Goal: Entertainment & Leisure: Consume media (video, audio)

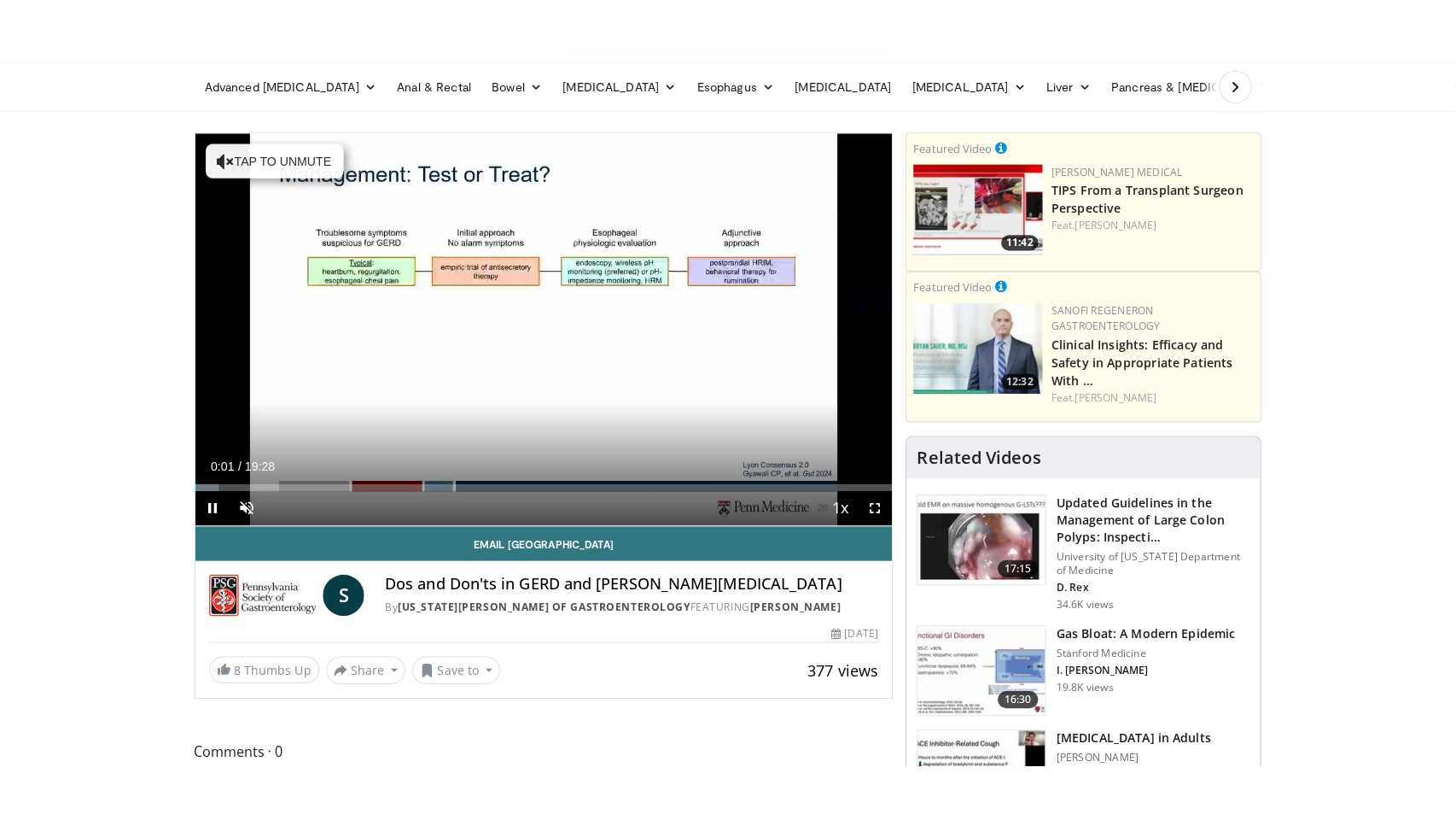
scroll to position [53, 0]
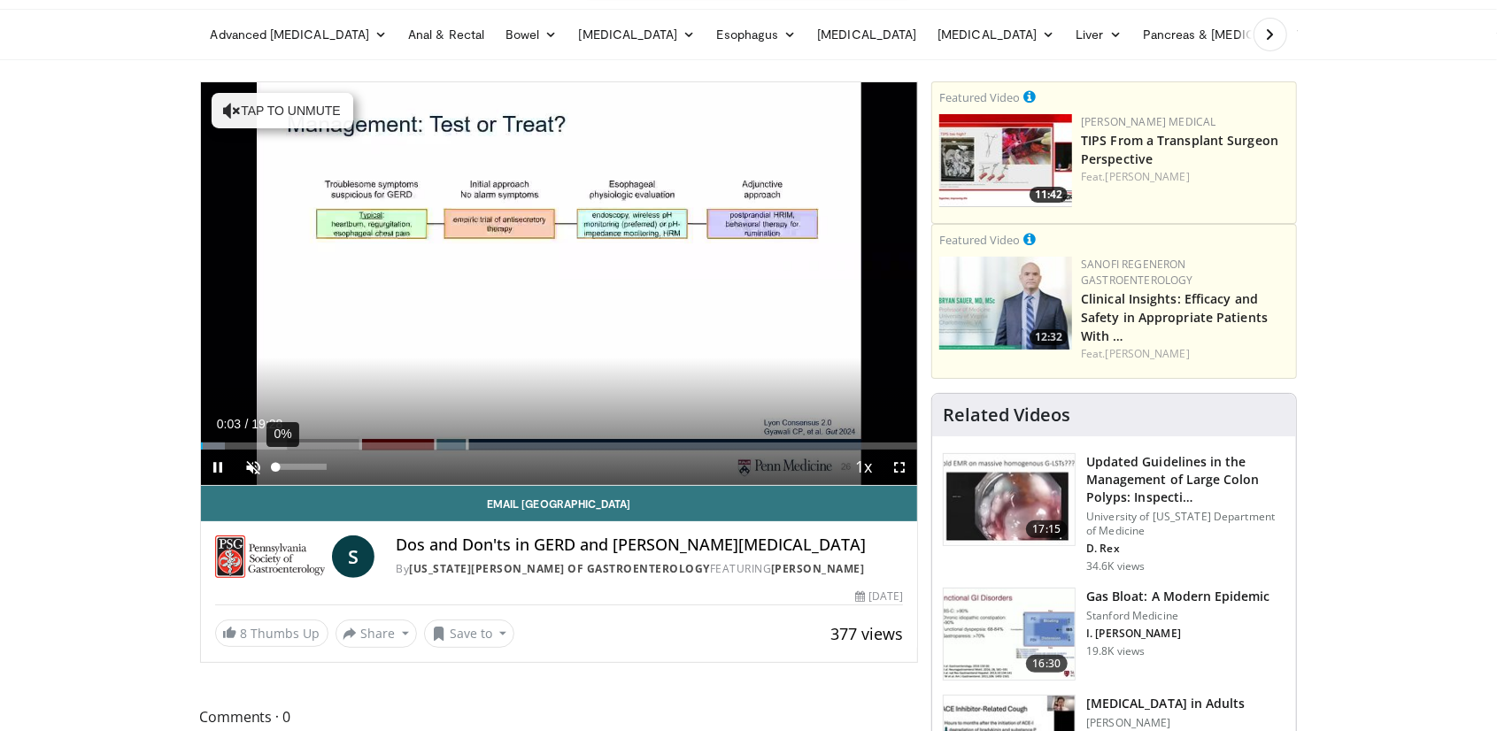
click at [276, 470] on div "Volume Level" at bounding box center [276, 467] width 0 height 6
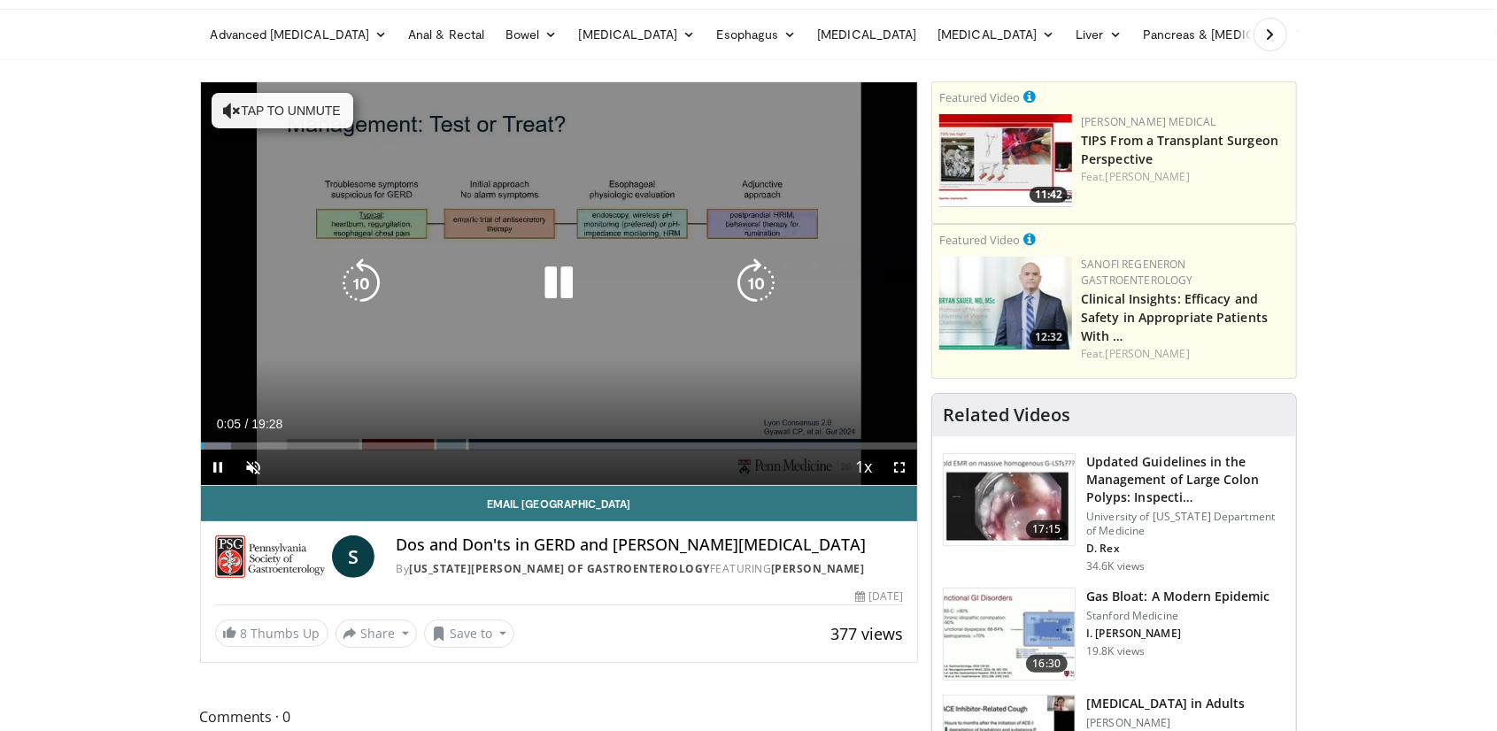
click at [264, 468] on video-js "**********" at bounding box center [559, 284] width 717 height 404
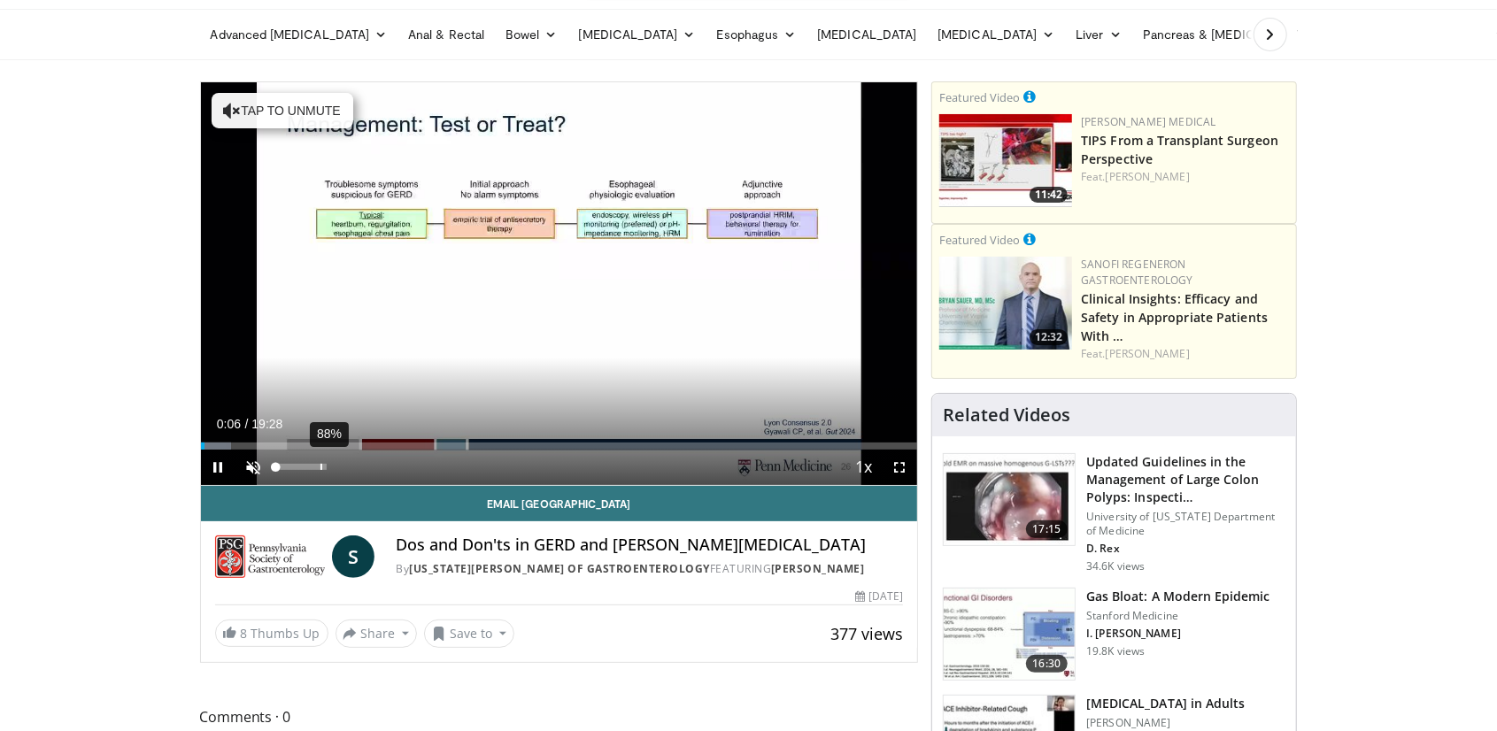
click at [319, 465] on div "88%" at bounding box center [301, 467] width 50 height 6
click at [898, 461] on span "Video Player" at bounding box center [898, 467] width 35 height 35
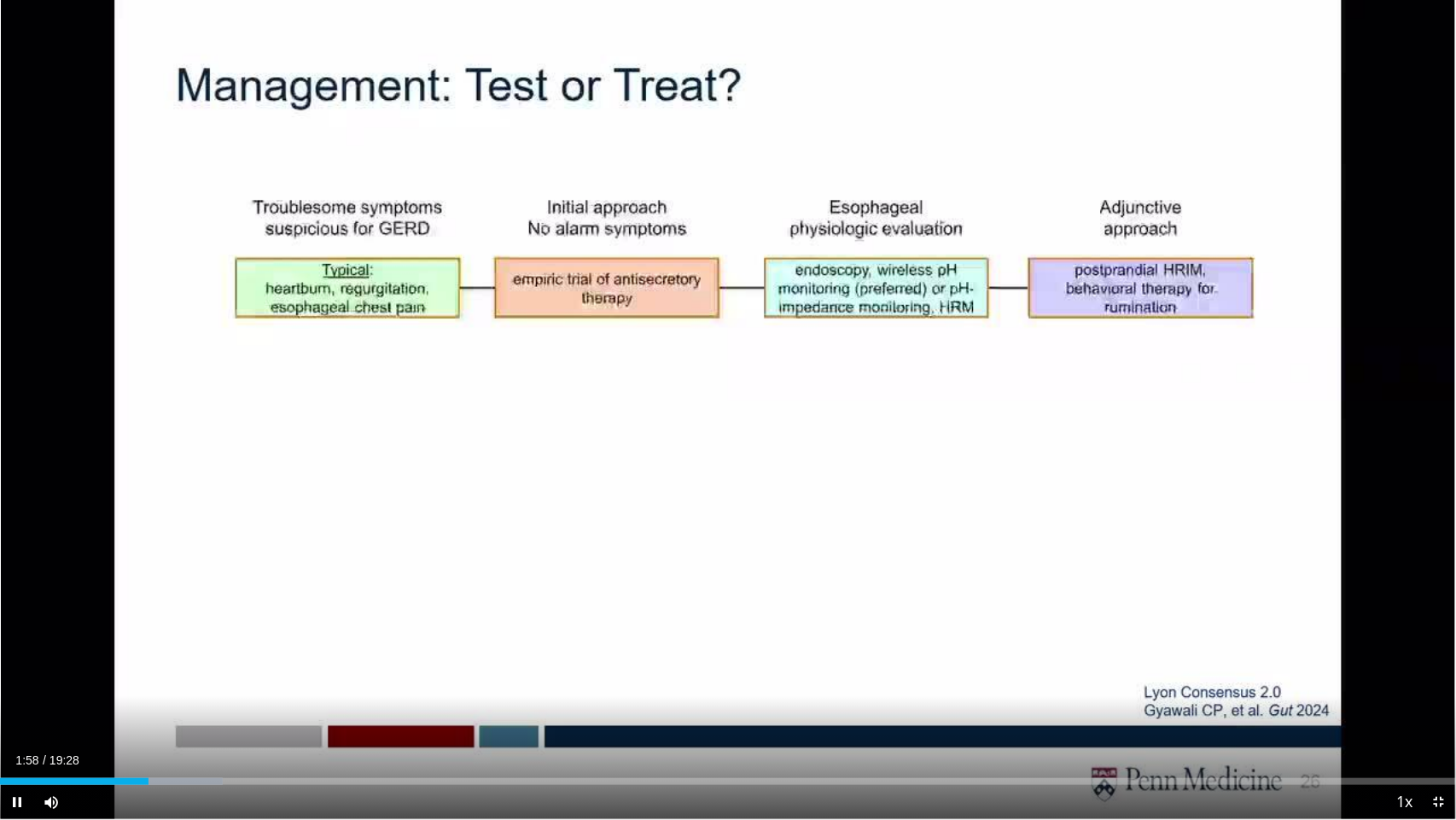
click at [24, 704] on video-js "**********" at bounding box center [728, 410] width 1456 height 820
click at [18, 704] on span "Video Player" at bounding box center [16, 801] width 34 height 34
click at [20, 704] on span "Video Player" at bounding box center [16, 801] width 34 height 34
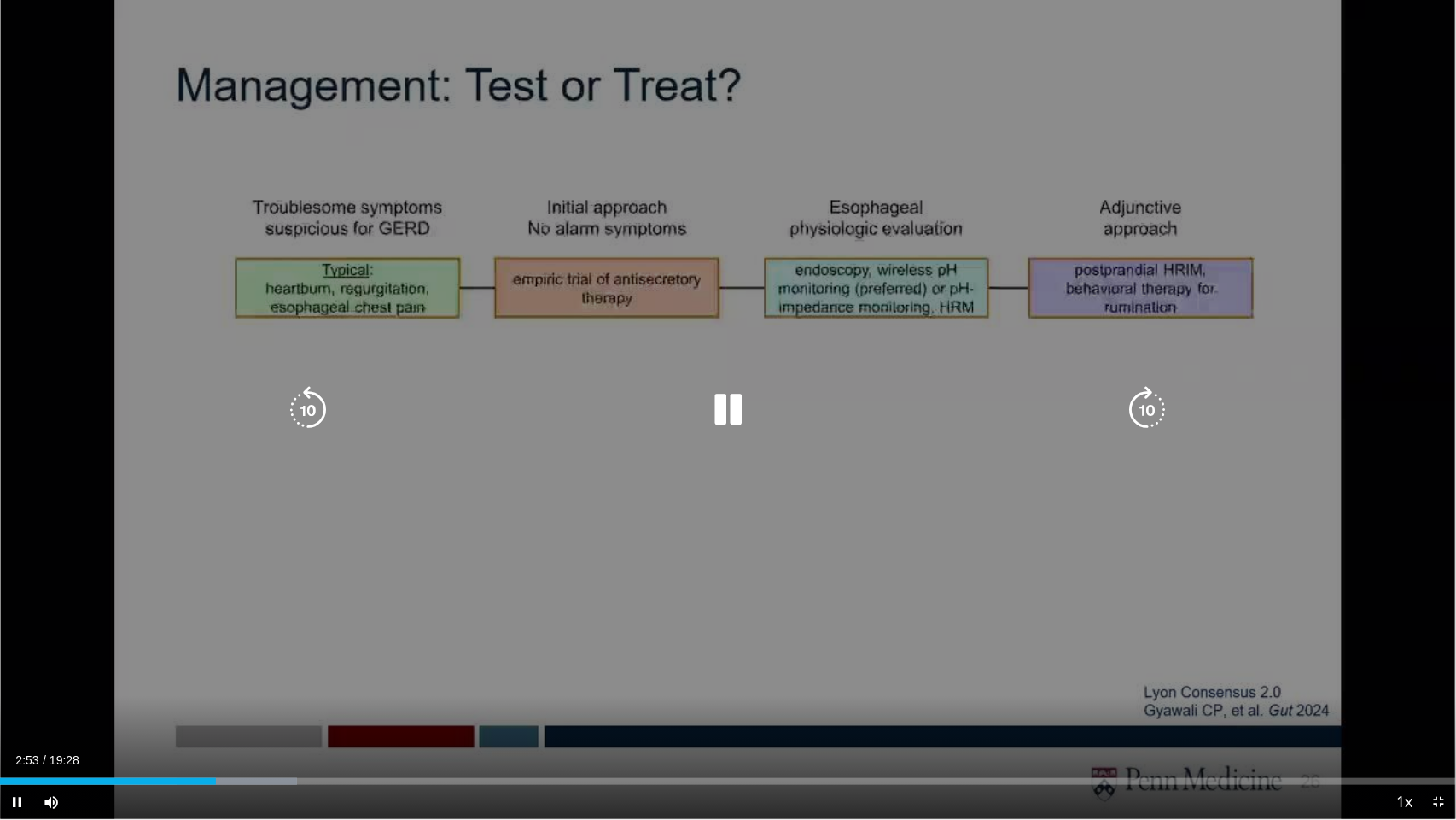
click at [87, 704] on video-js "**********" at bounding box center [728, 410] width 1456 height 820
click at [717, 409] on icon "Video Player" at bounding box center [728, 410] width 48 height 48
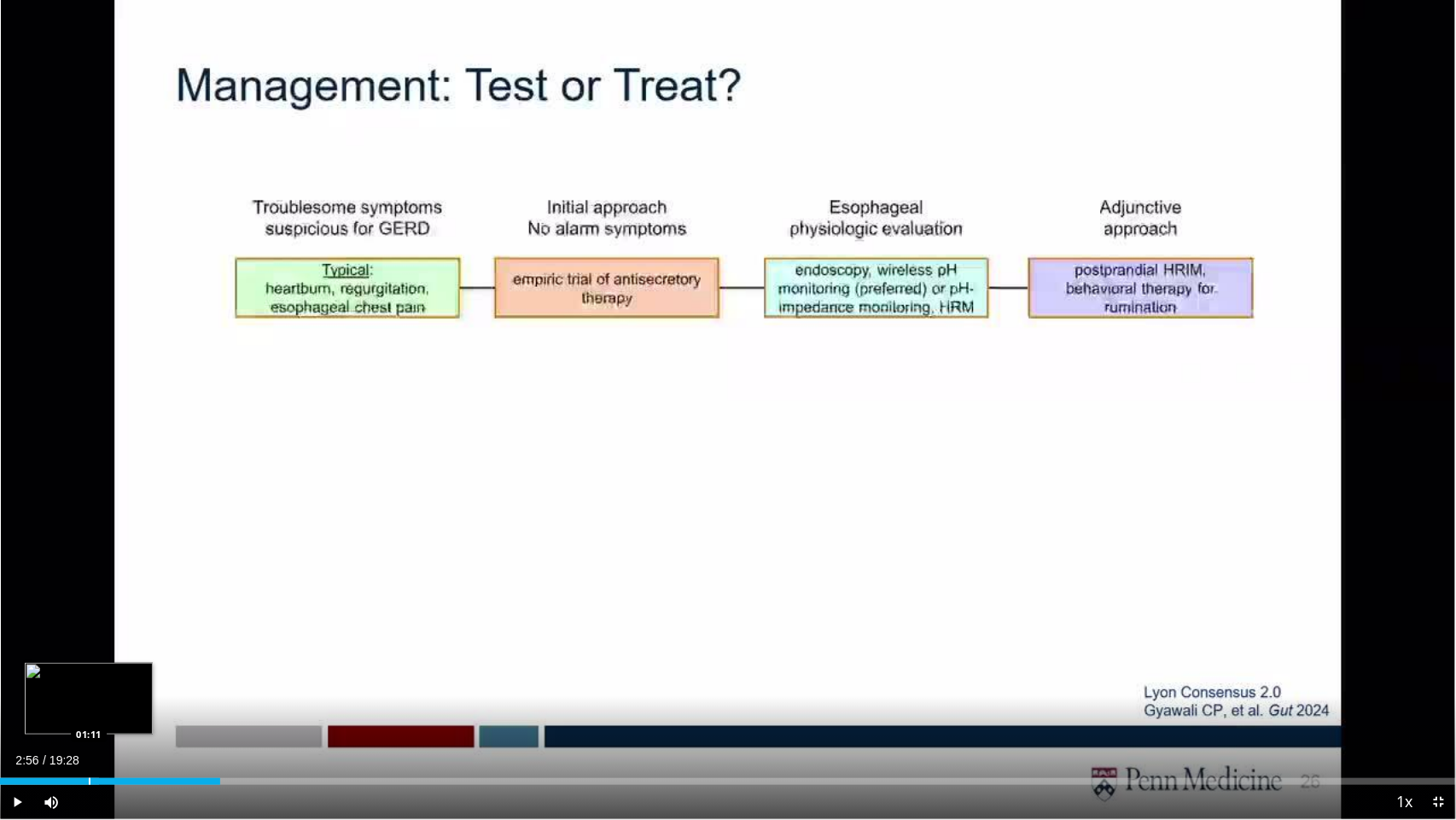
click at [88, 704] on div "02:56" at bounding box center [110, 780] width 220 height 7
click at [64, 704] on div "Progress Bar" at bounding box center [65, 780] width 2 height 7
click at [46, 704] on div "Progress Bar" at bounding box center [47, 780] width 2 height 7
click at [68, 704] on div "Progress Bar" at bounding box center [69, 780] width 2 height 7
click at [85, 704] on div "Progress Bar" at bounding box center [86, 780] width 2 height 7
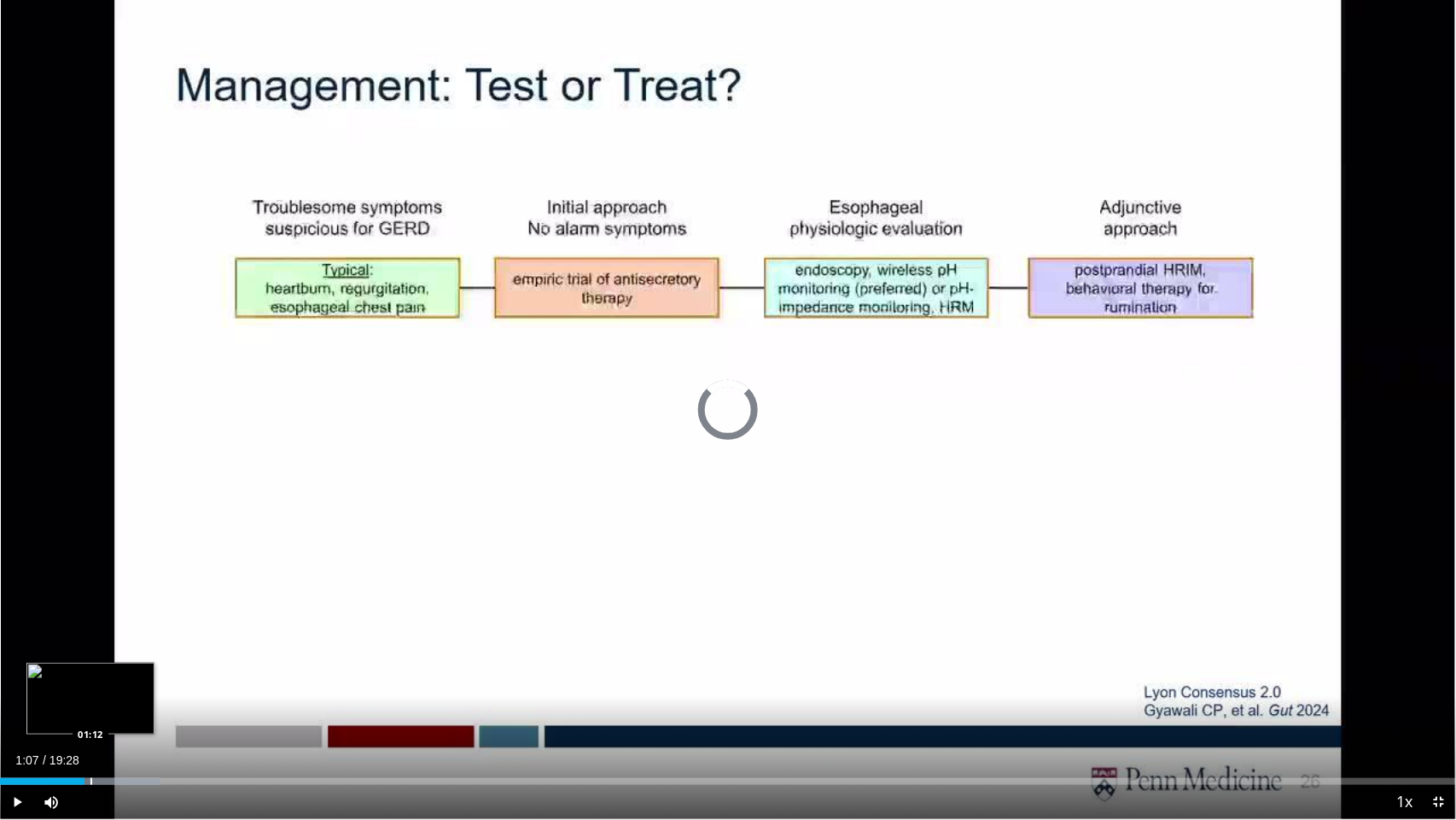
click at [91, 704] on div "Progress Bar" at bounding box center [92, 780] width 2 height 7
click at [101, 704] on div "Progress Bar" at bounding box center [102, 780] width 2 height 7
click at [109, 704] on div "Progress Bar" at bounding box center [110, 780] width 2 height 7
click at [117, 704] on div "Progress Bar" at bounding box center [118, 780] width 2 height 7
click at [132, 704] on div "Loaded : 13.58% 01:33 01:46" at bounding box center [728, 777] width 1456 height 16
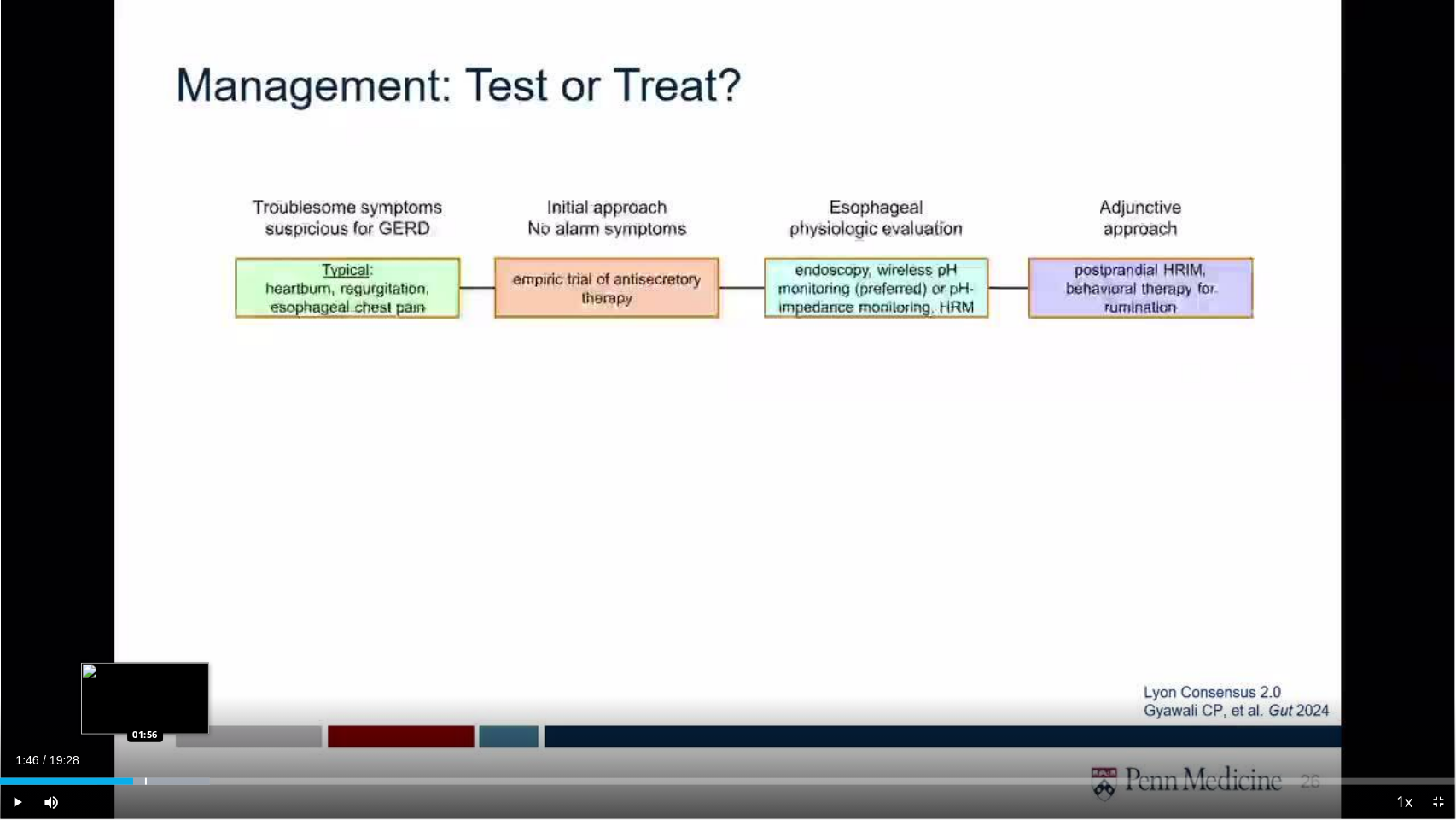
click at [145, 704] on div "Loaded : 14.43% 01:46 01:56" at bounding box center [728, 777] width 1456 height 16
click at [152, 704] on div "Loaded : 15.28% 01:56 02:01" at bounding box center [728, 777] width 1456 height 16
click at [153, 704] on div "Loaded : 16.13% 02:03 02:03" at bounding box center [728, 777] width 1456 height 16
click at [162, 704] on div "Loaded : 16.13% 02:03 02:10" at bounding box center [728, 777] width 1456 height 16
click at [176, 704] on div "Loaded : 16.98% 02:10 02:21" at bounding box center [728, 777] width 1456 height 16
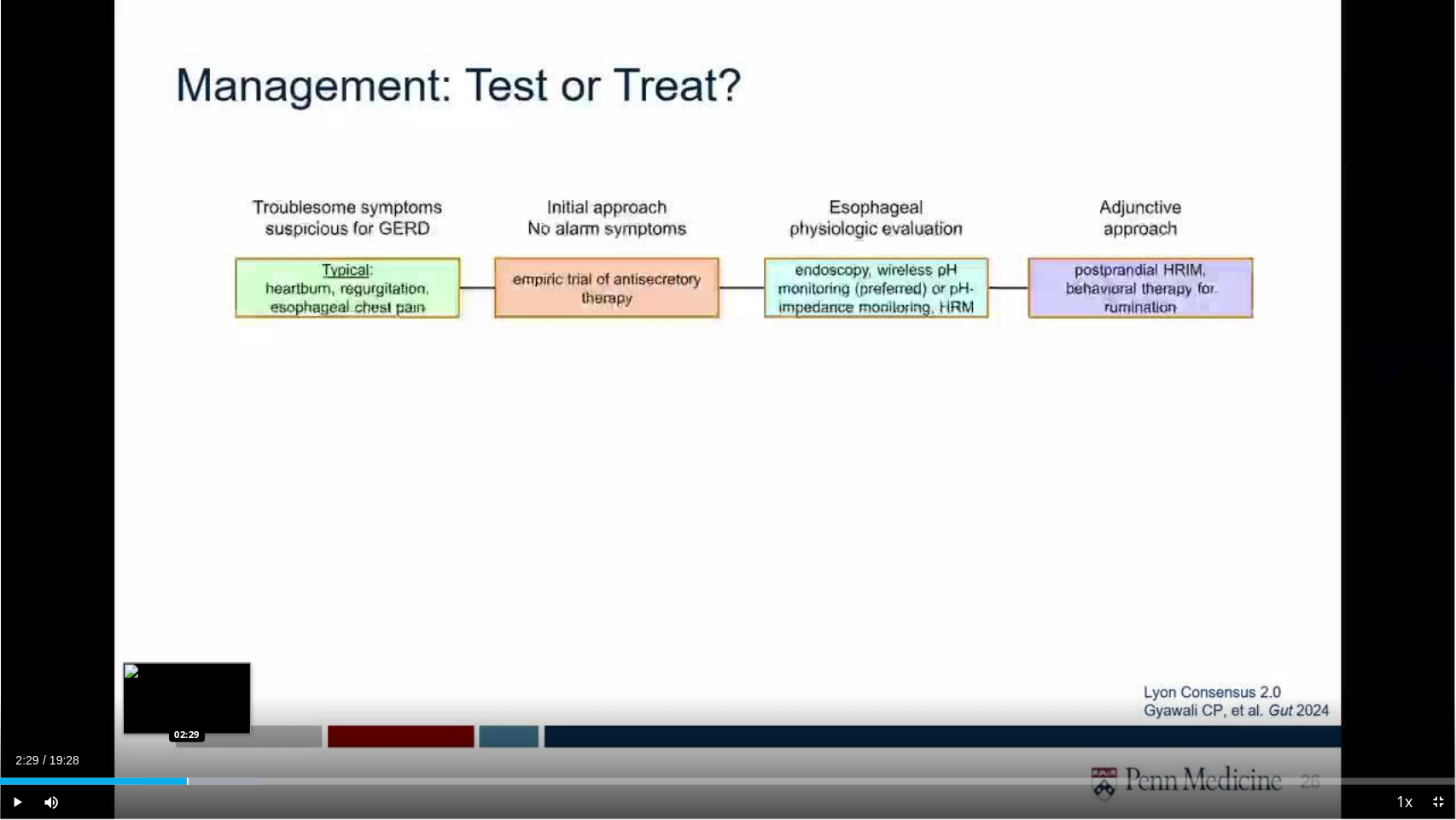
click at [186, 704] on div "Loaded : 17.83% 02:21 02:29" at bounding box center [728, 777] width 1456 height 16
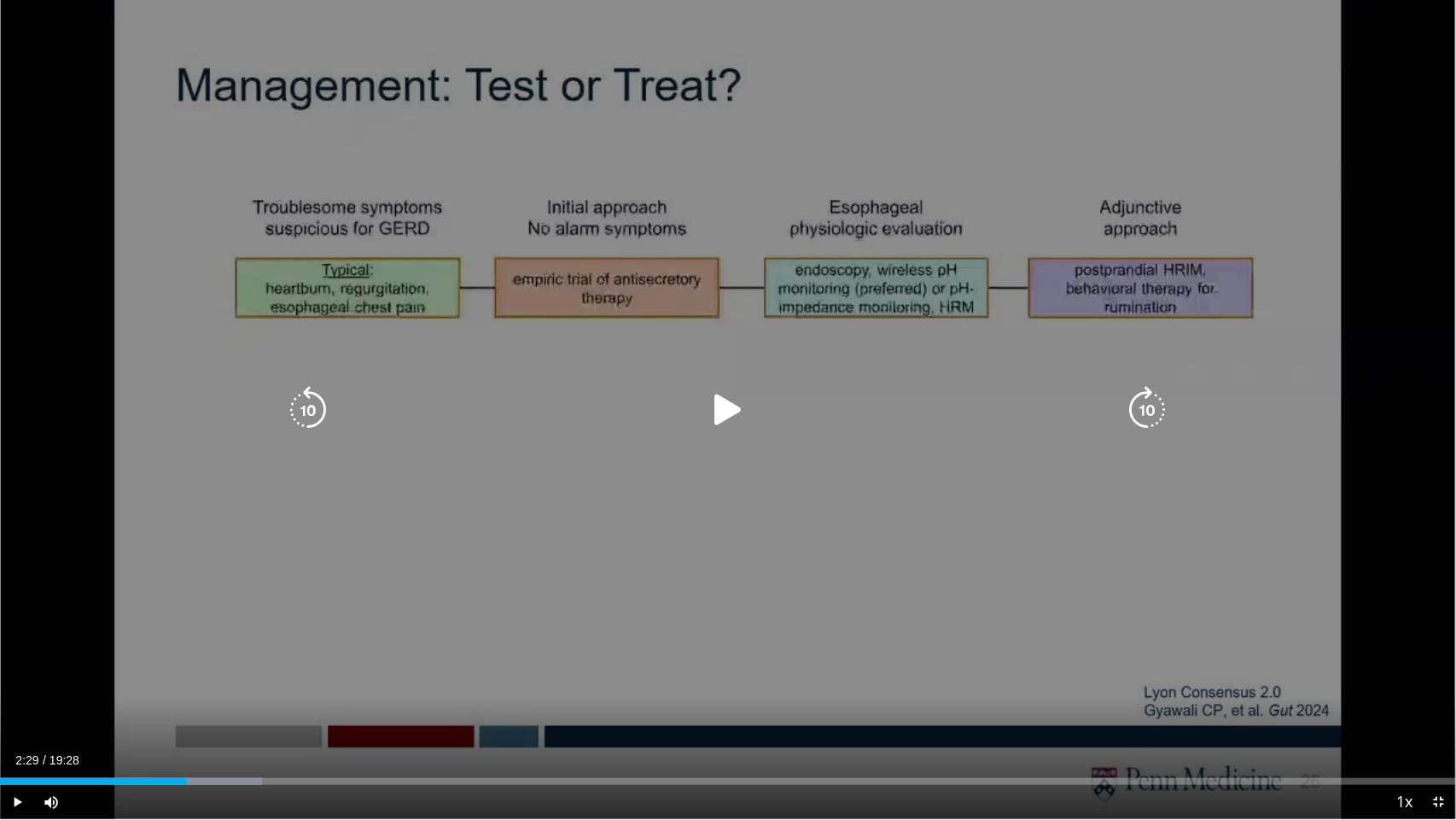
click at [152, 255] on div "10 seconds Tap to unmute" at bounding box center [728, 409] width 1456 height 819
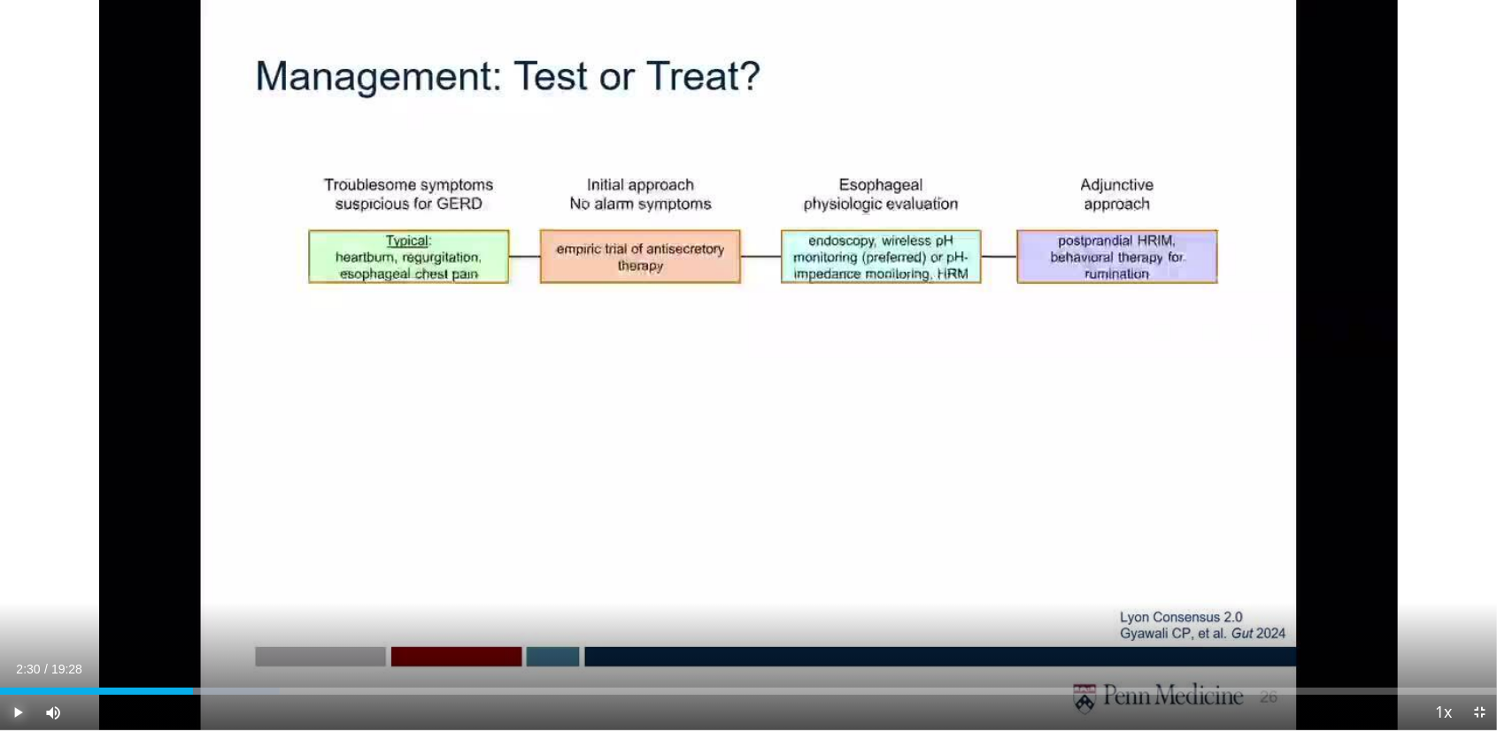
click at [17, 712] on span "Video Player" at bounding box center [17, 712] width 35 height 35
click at [20, 710] on span "Video Player" at bounding box center [17, 712] width 35 height 35
click at [257, 688] on div "Progress Bar" at bounding box center [274, 691] width 118 height 7
click at [255, 688] on div "Progress Bar" at bounding box center [256, 691] width 2 height 7
click at [22, 707] on span "Video Player" at bounding box center [17, 712] width 35 height 35
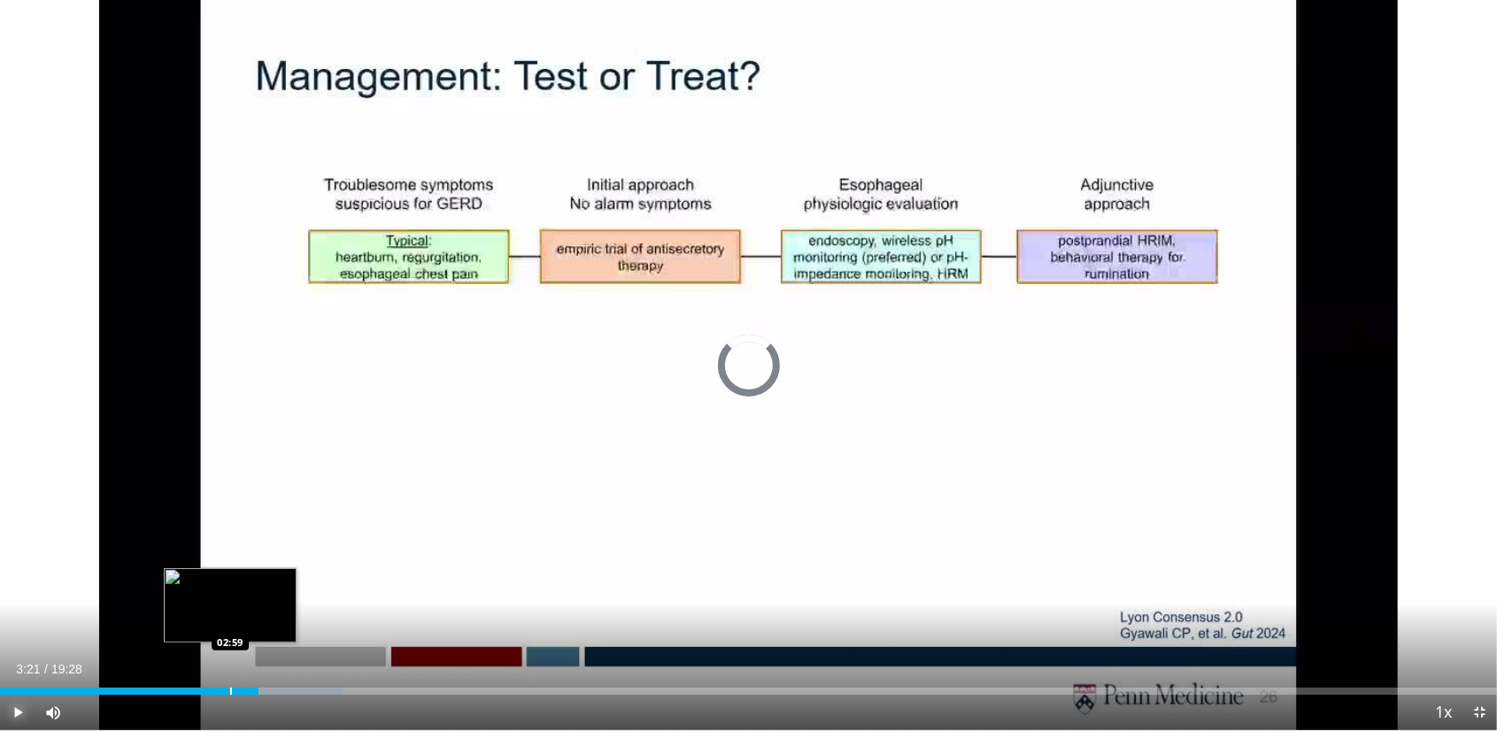
click at [230, 689] on div "Progress Bar" at bounding box center [231, 691] width 2 height 7
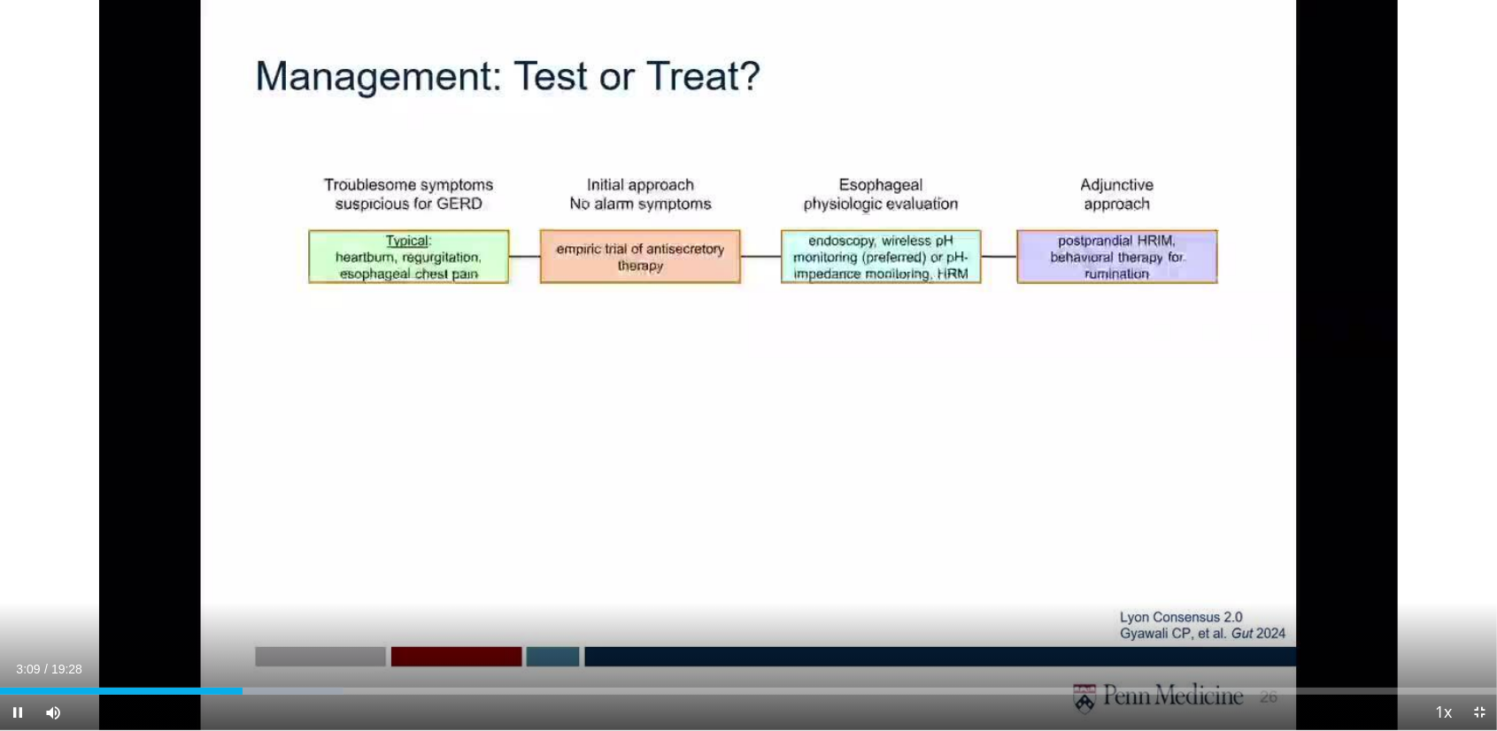
click at [22, 710] on video-js "**********" at bounding box center [748, 365] width 1497 height 731
click at [16, 712] on span "Video Player" at bounding box center [17, 712] width 35 height 35
click at [19, 712] on span "Video Player" at bounding box center [17, 712] width 35 height 35
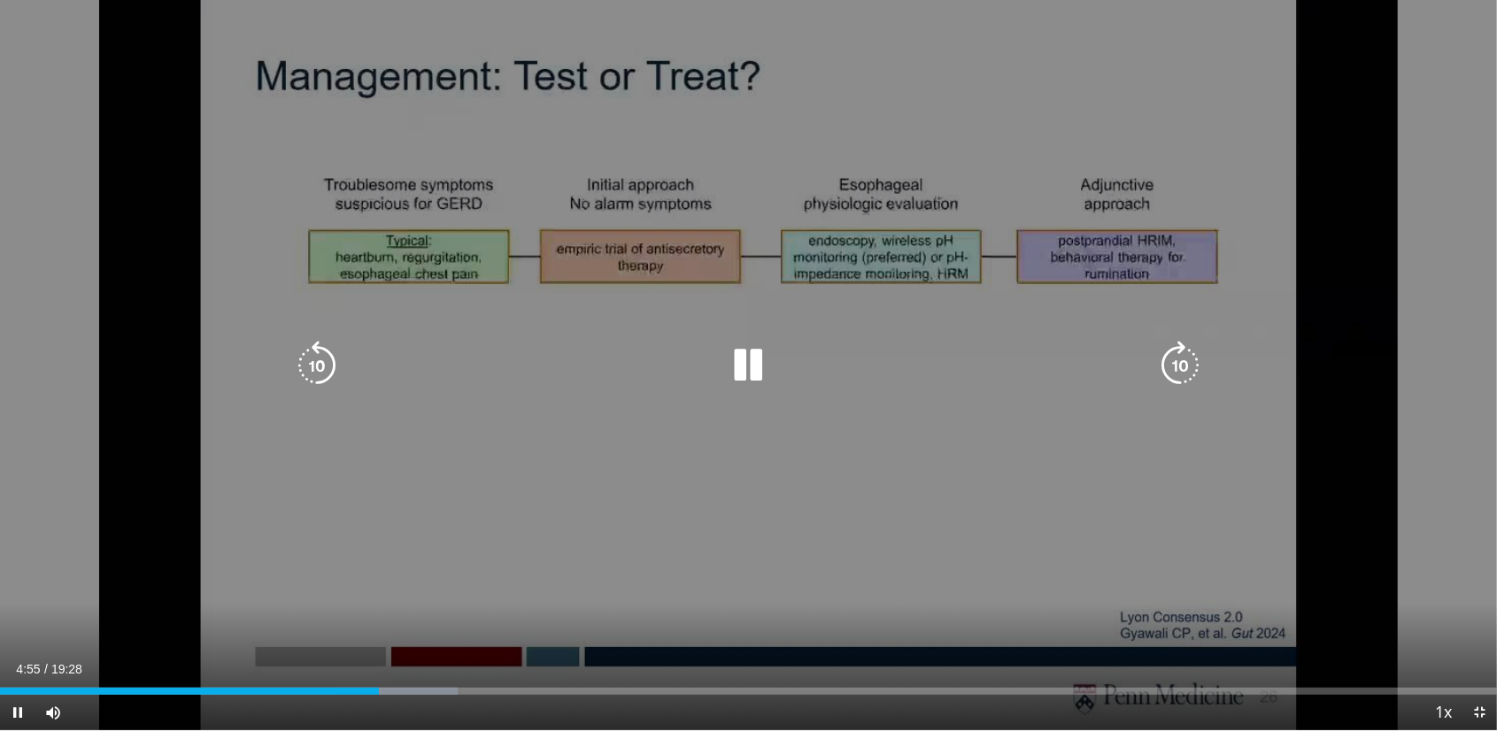
drag, startPoint x: 281, startPoint y: 224, endPoint x: 430, endPoint y: 227, distance: 149.6
click at [430, 227] on div "10 seconds Tap to unmute" at bounding box center [748, 365] width 1497 height 730
click at [427, 328] on div "10 seconds Tap to unmute" at bounding box center [748, 365] width 1497 height 730
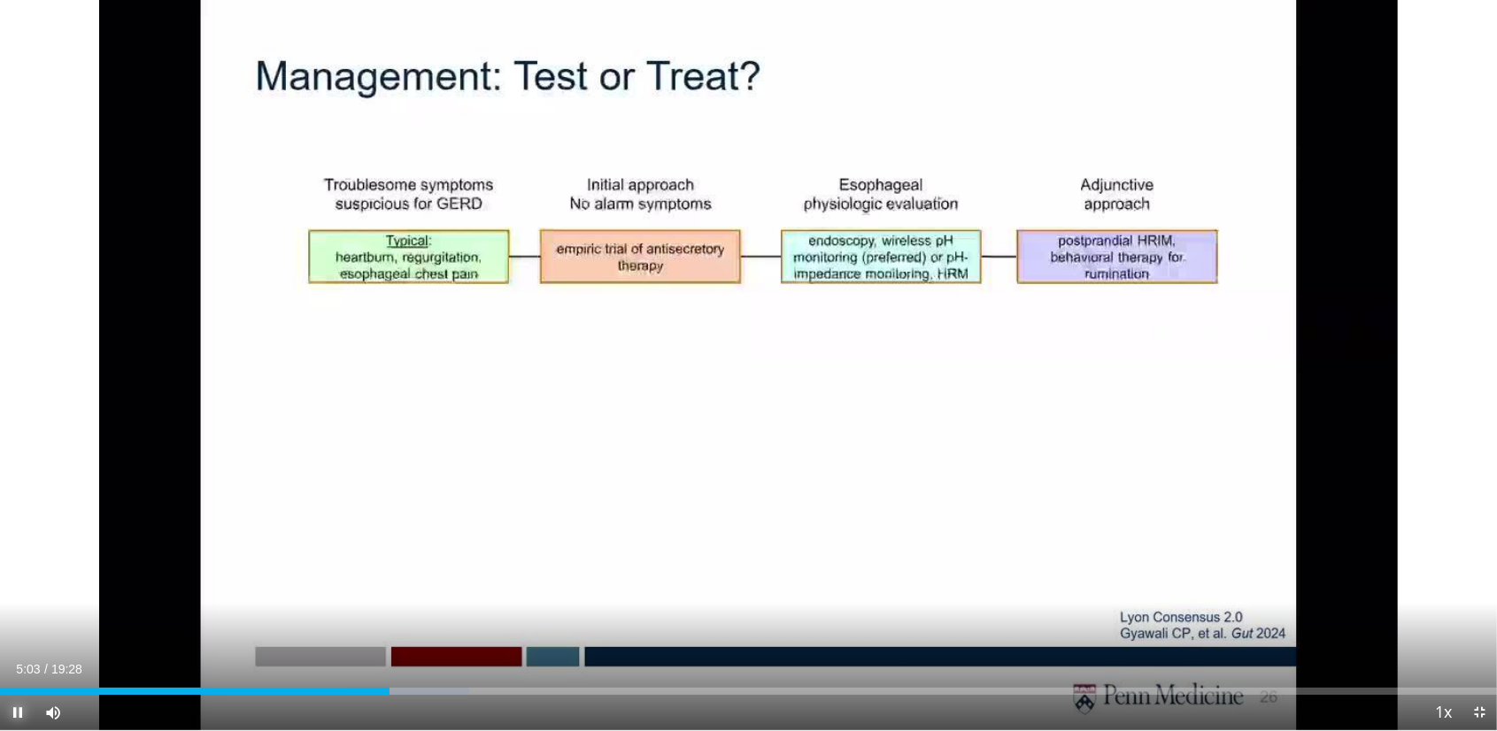
click at [17, 711] on span "Video Player" at bounding box center [17, 712] width 35 height 35
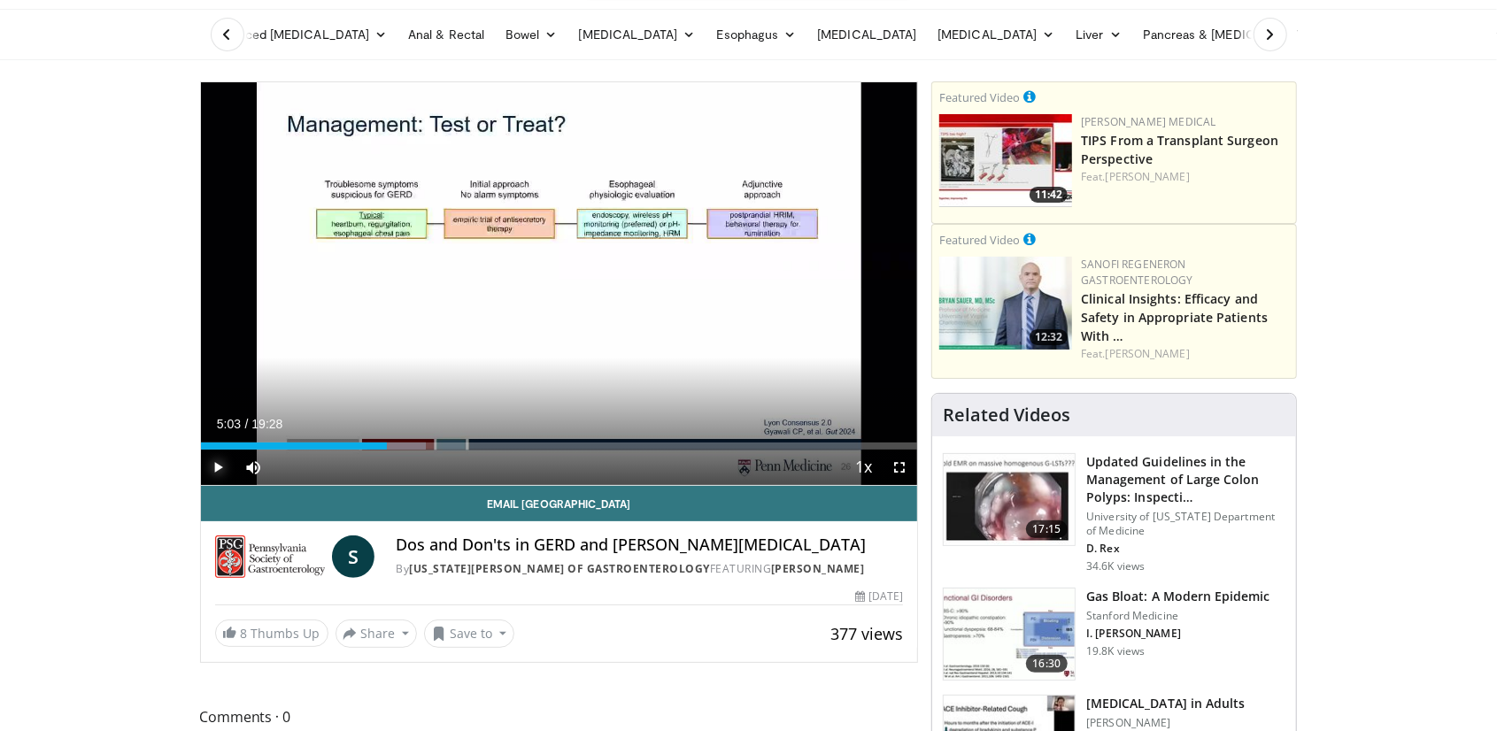
click at [222, 465] on span "Video Player" at bounding box center [218, 467] width 35 height 35
click at [904, 463] on span "Video Player" at bounding box center [898, 467] width 35 height 35
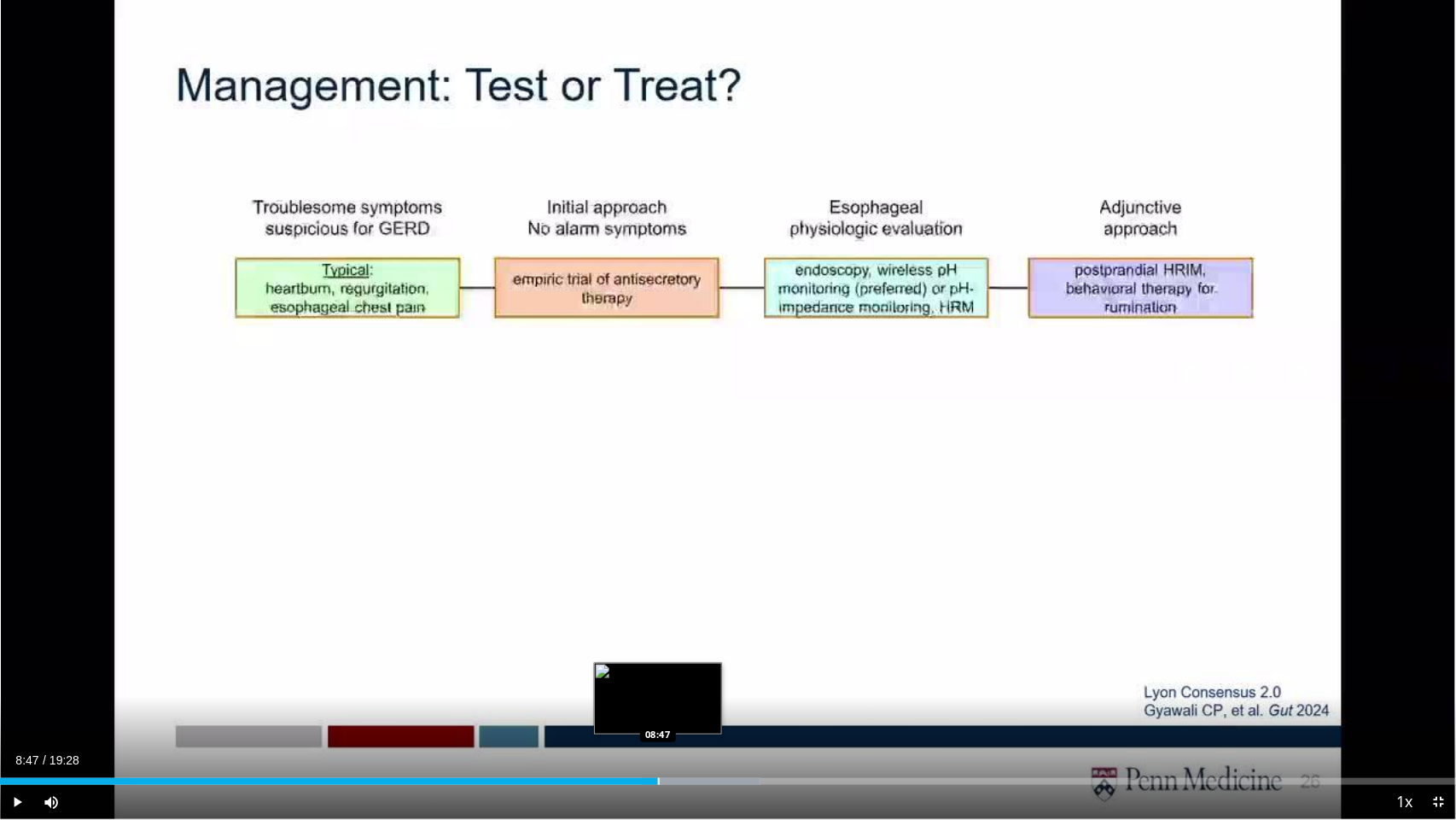
click at [658, 704] on div "Progress Bar" at bounding box center [659, 780] width 2 height 7
click at [660, 704] on div "Progress Bar" at bounding box center [661, 780] width 2 height 7
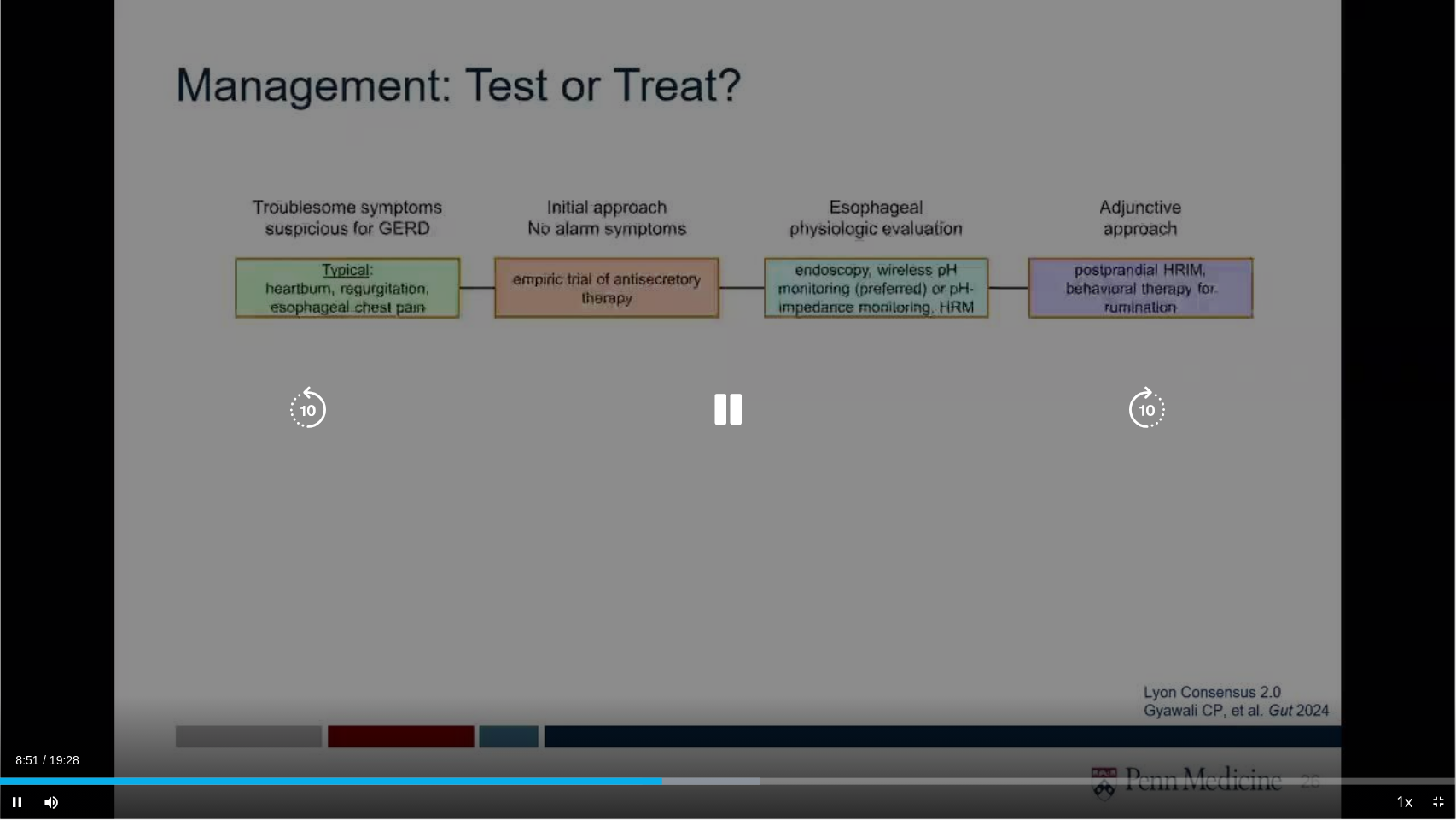
click at [566, 675] on div "10 seconds Tap to unmute" at bounding box center [728, 409] width 1456 height 819
click at [583, 657] on div "10 seconds Tap to unmute" at bounding box center [728, 409] width 1456 height 819
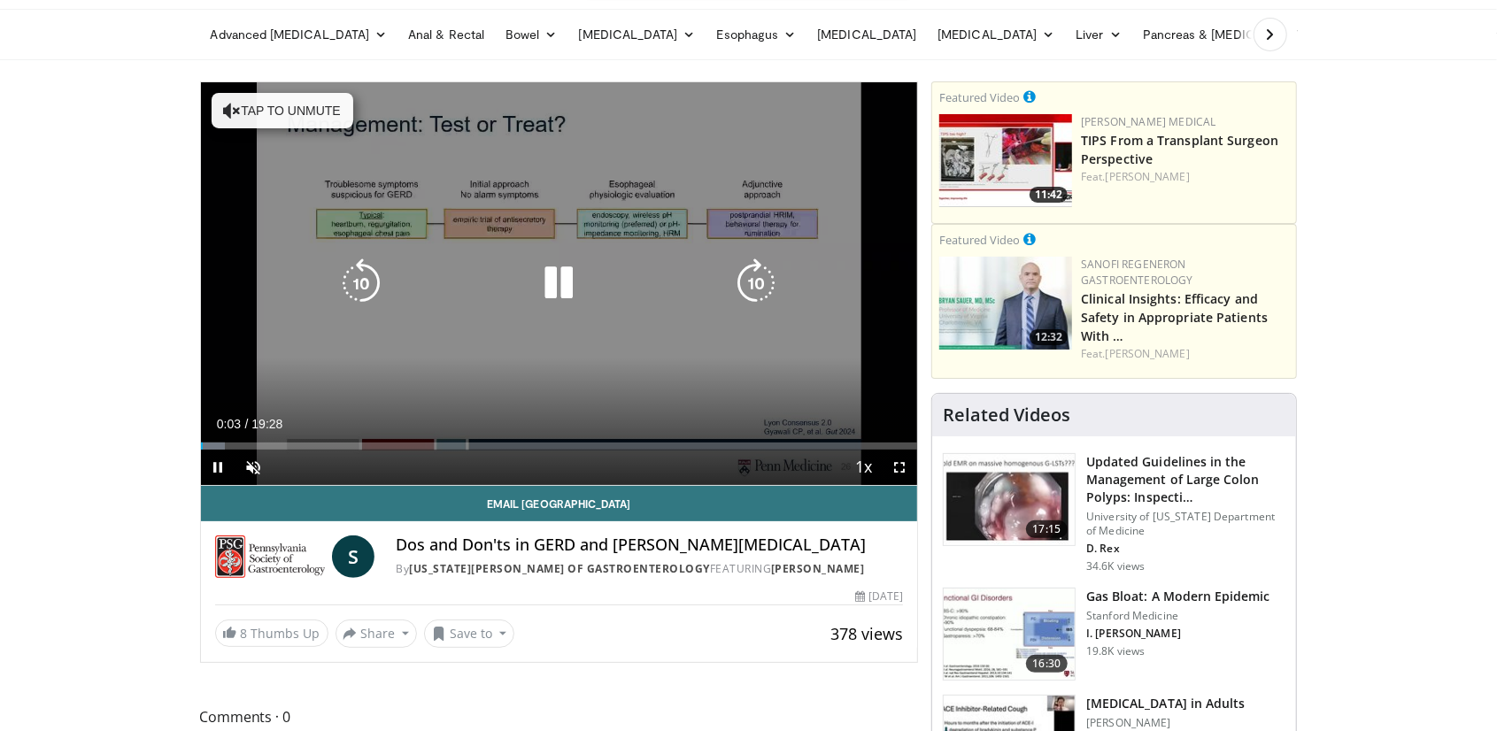
click at [420, 377] on div "10 seconds Tap to unmute" at bounding box center [559, 283] width 717 height 403
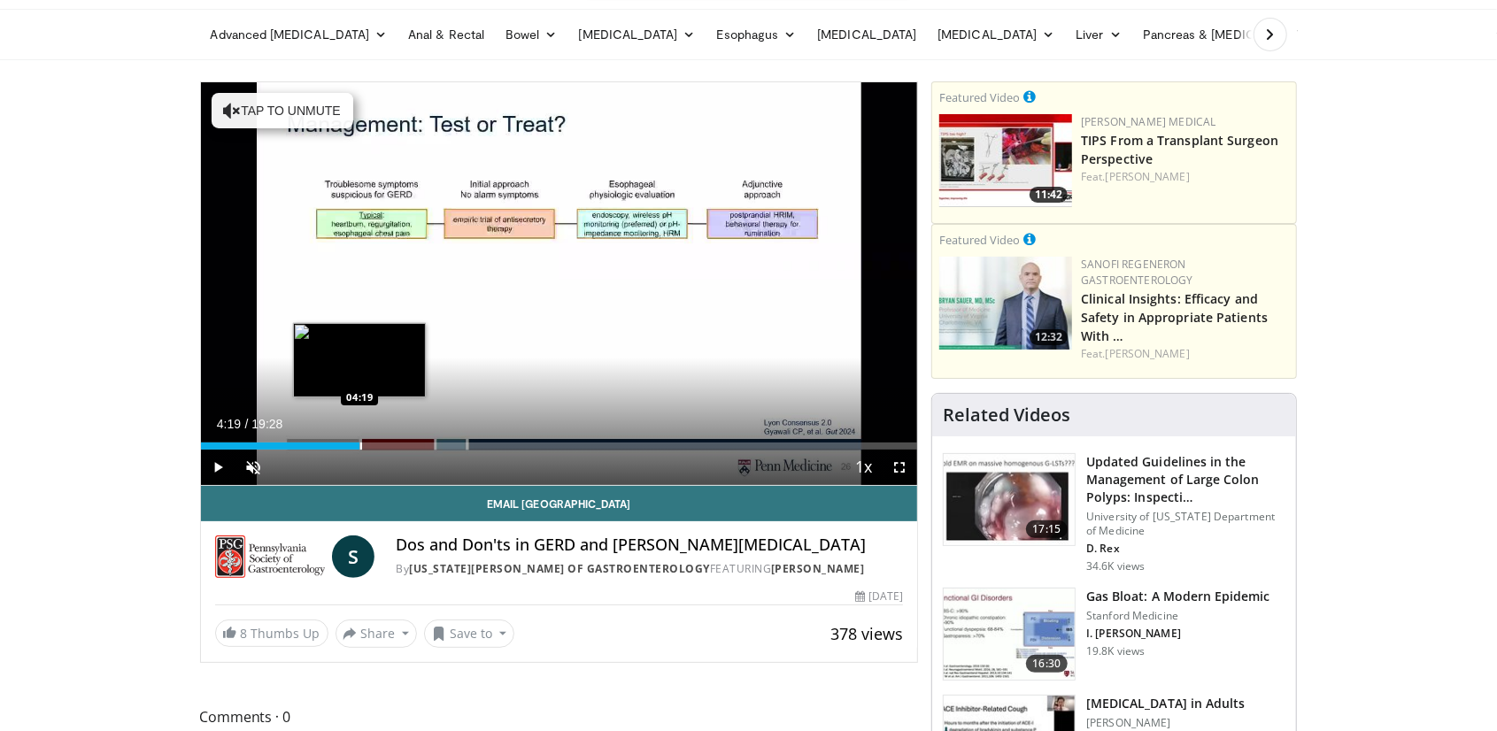
click at [359, 441] on div "Loaded : 22.26% 04:19 04:19" at bounding box center [559, 441] width 717 height 17
click at [403, 441] on div "Loaded : 28.03% 04:21 05:30" at bounding box center [559, 441] width 717 height 17
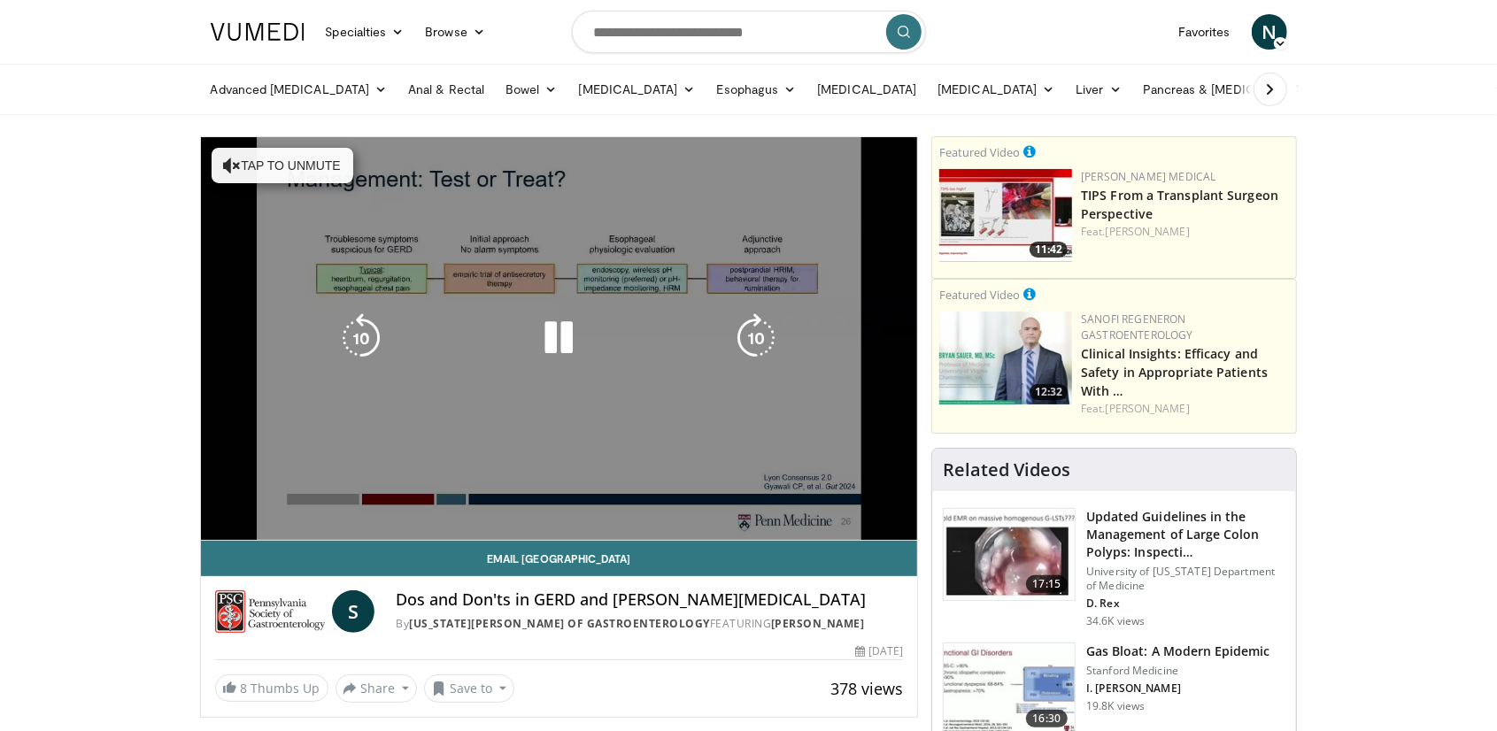
scroll to position [1, 0]
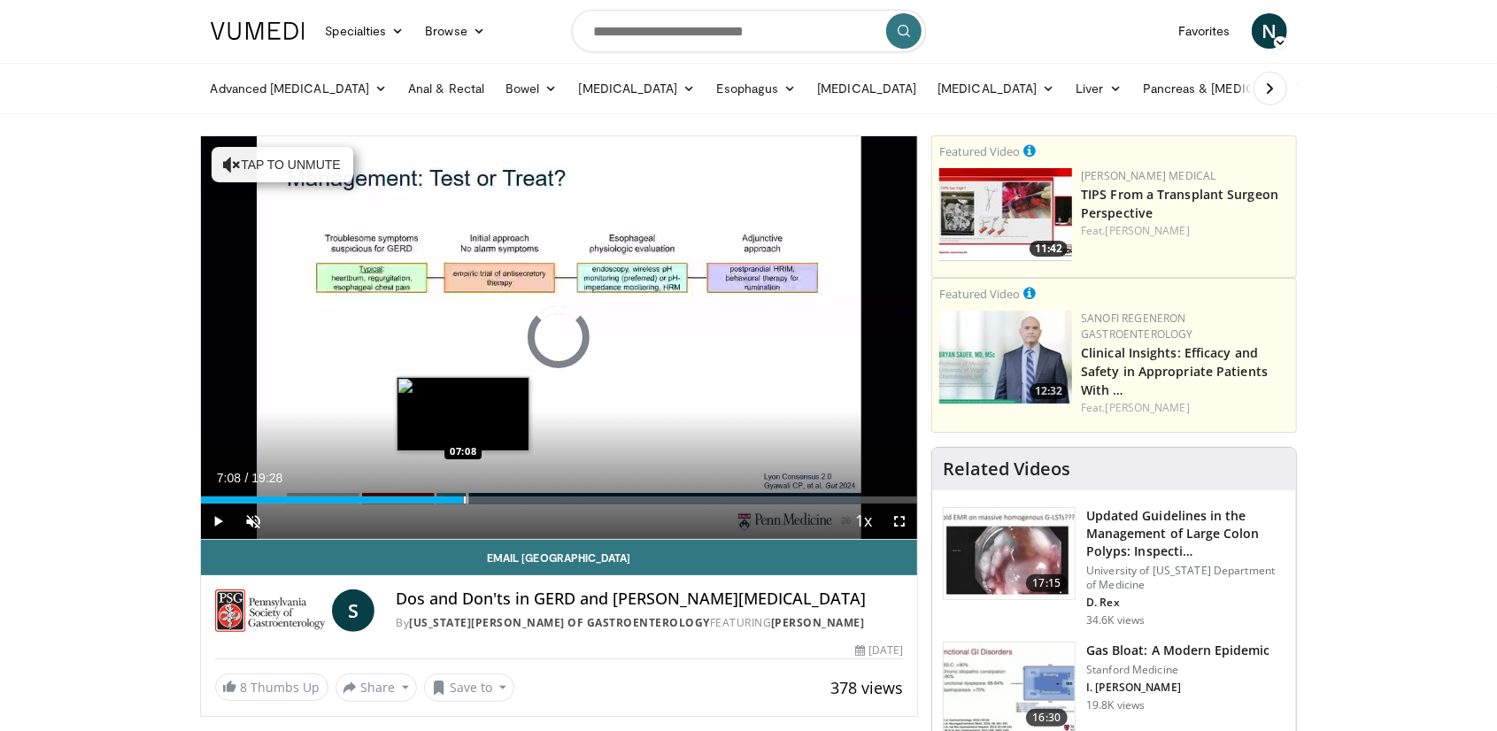
click at [464, 493] on div "Loaded : 33.97% 07:08 07:08" at bounding box center [559, 495] width 717 height 17
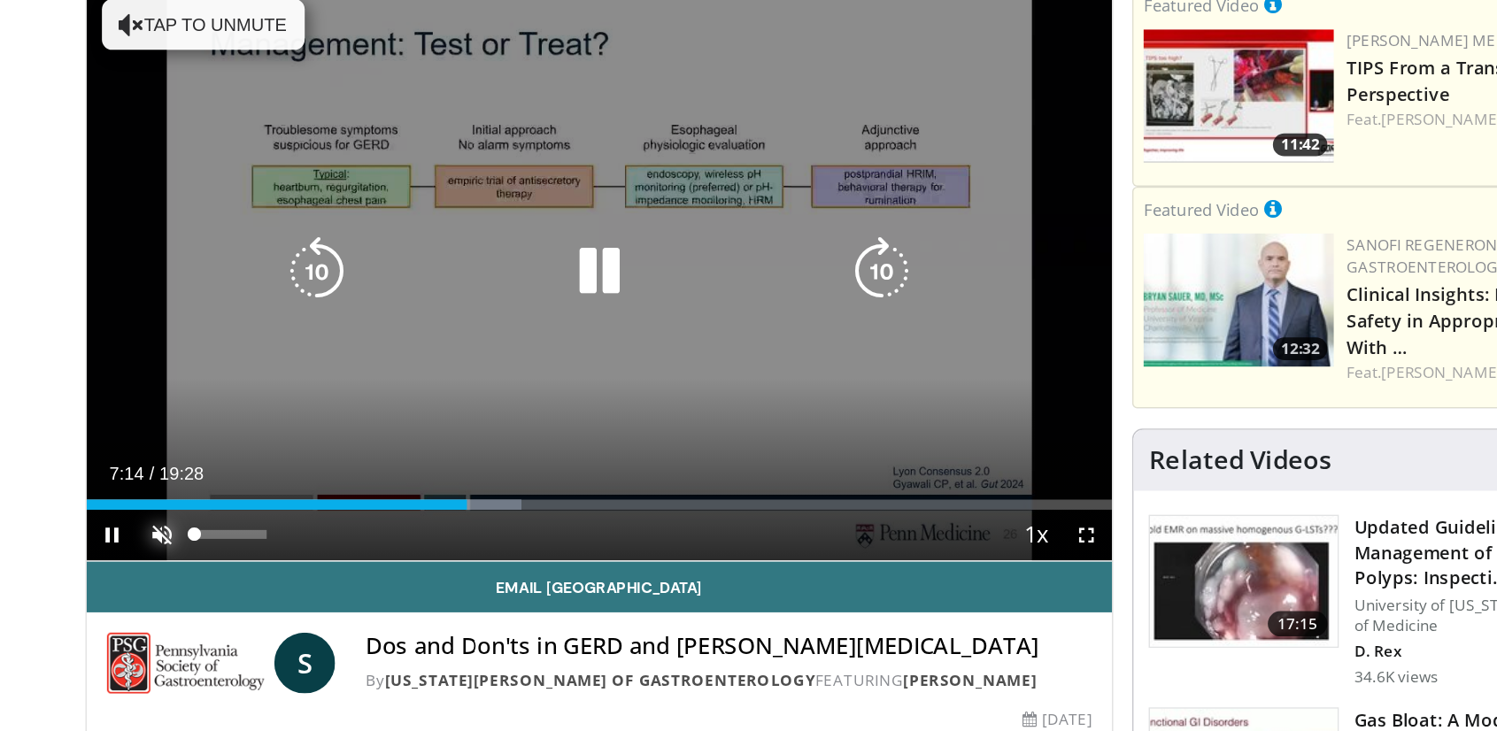
click at [253, 519] on span "Video Player" at bounding box center [253, 521] width 35 height 35
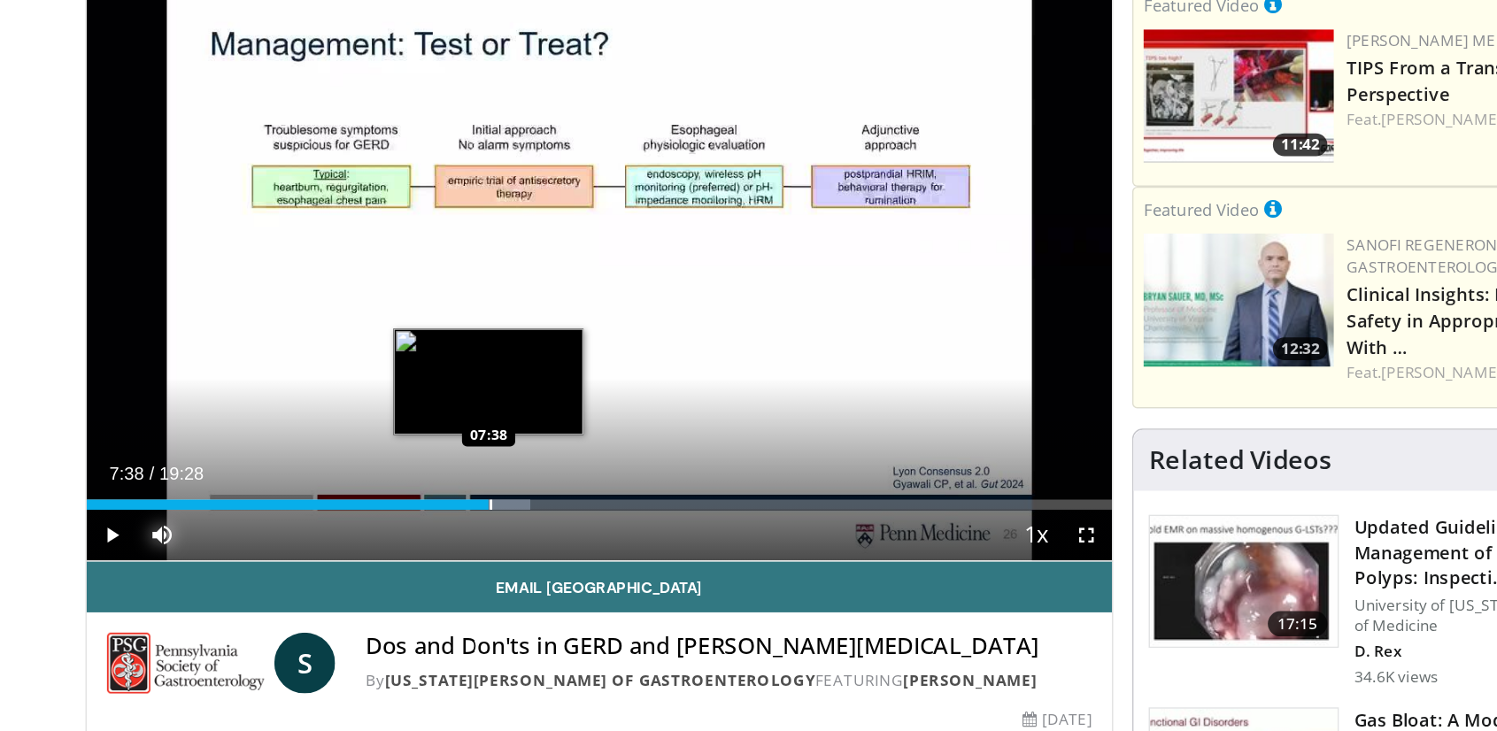
click at [481, 496] on div "Loaded : 43.32% 07:24 07:38" at bounding box center [559, 499] width 717 height 7
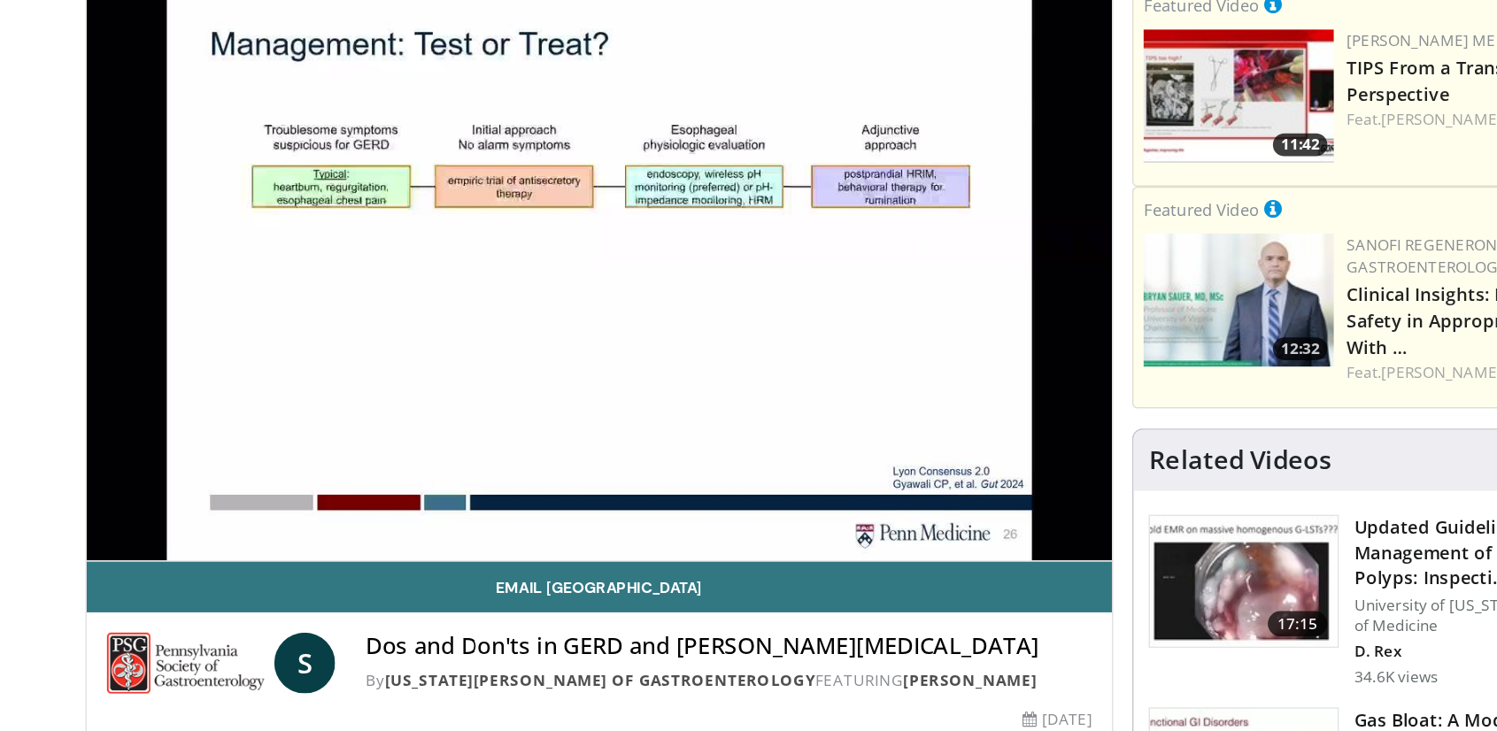
click at [492, 496] on div "10 seconds Tap to unmute" at bounding box center [559, 337] width 717 height 403
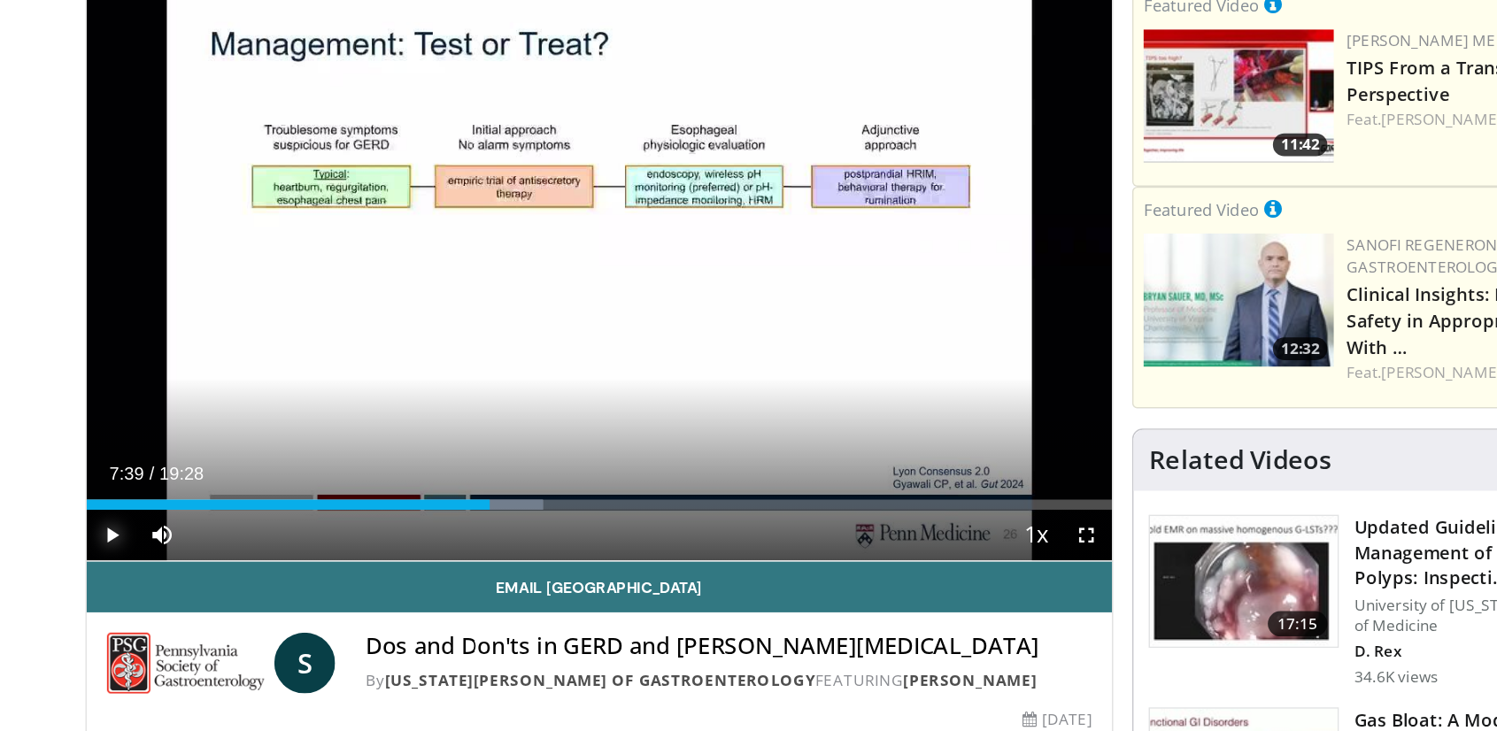
click at [217, 521] on span "Video Player" at bounding box center [218, 521] width 35 height 35
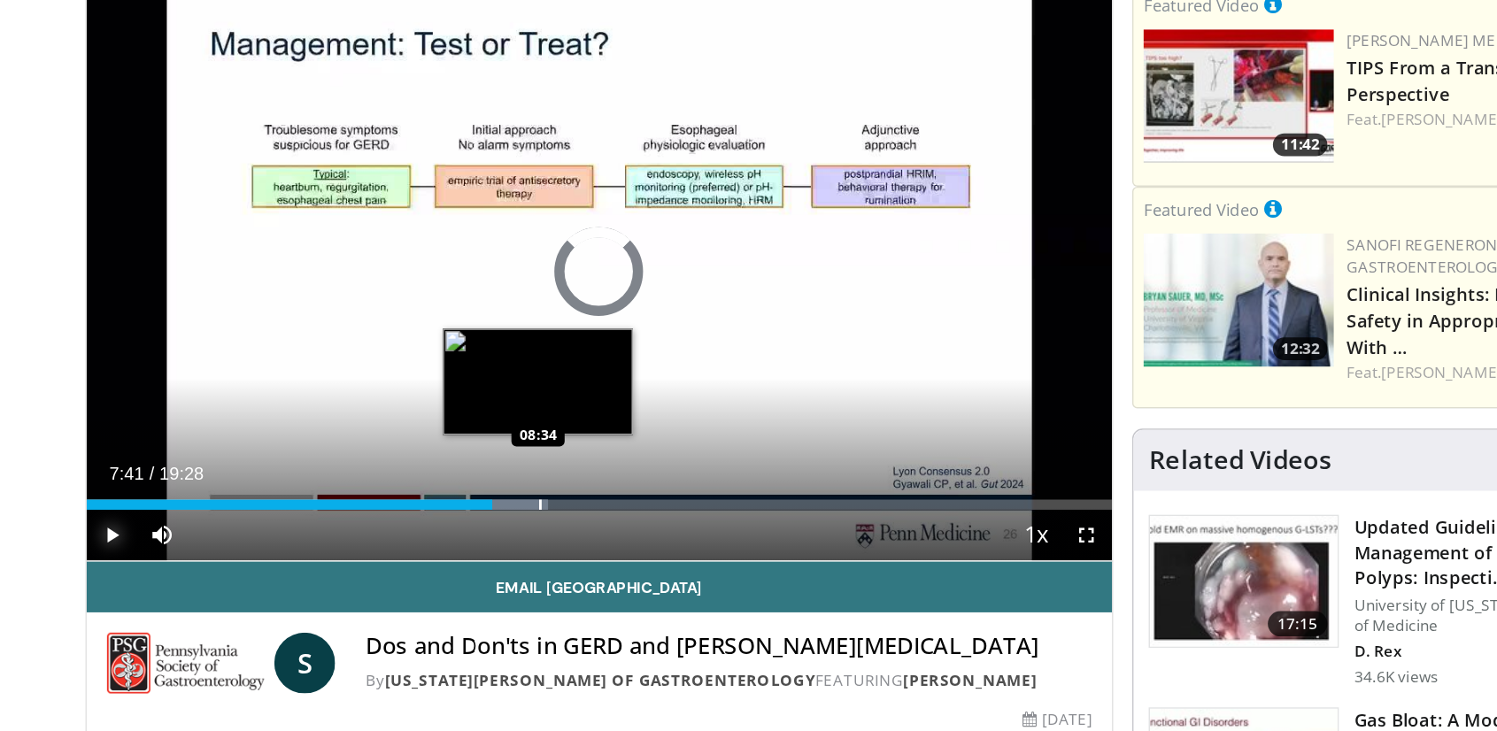
click at [516, 494] on div "Loaded : 45.01% 07:42 08:34" at bounding box center [559, 495] width 717 height 17
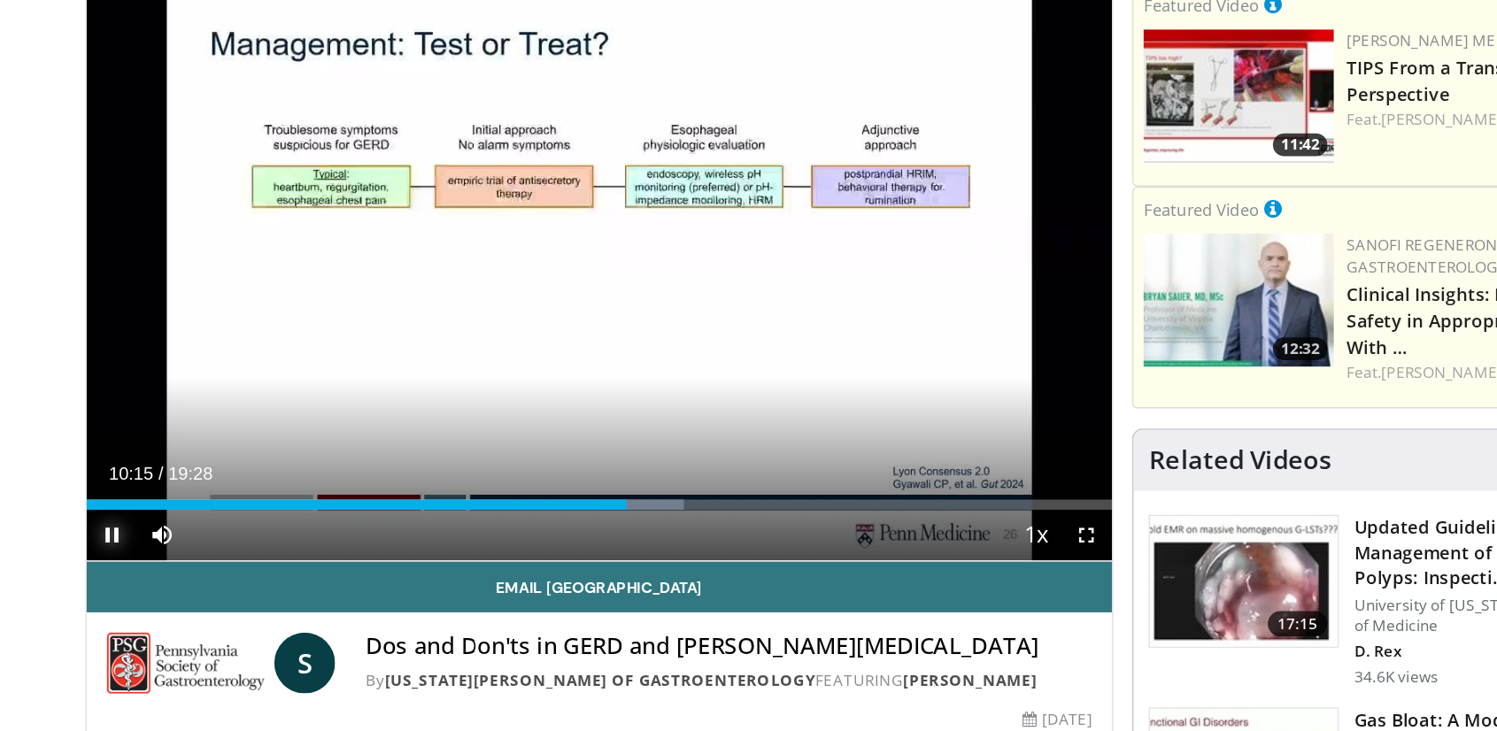
click at [221, 519] on span "Video Player" at bounding box center [218, 521] width 35 height 35
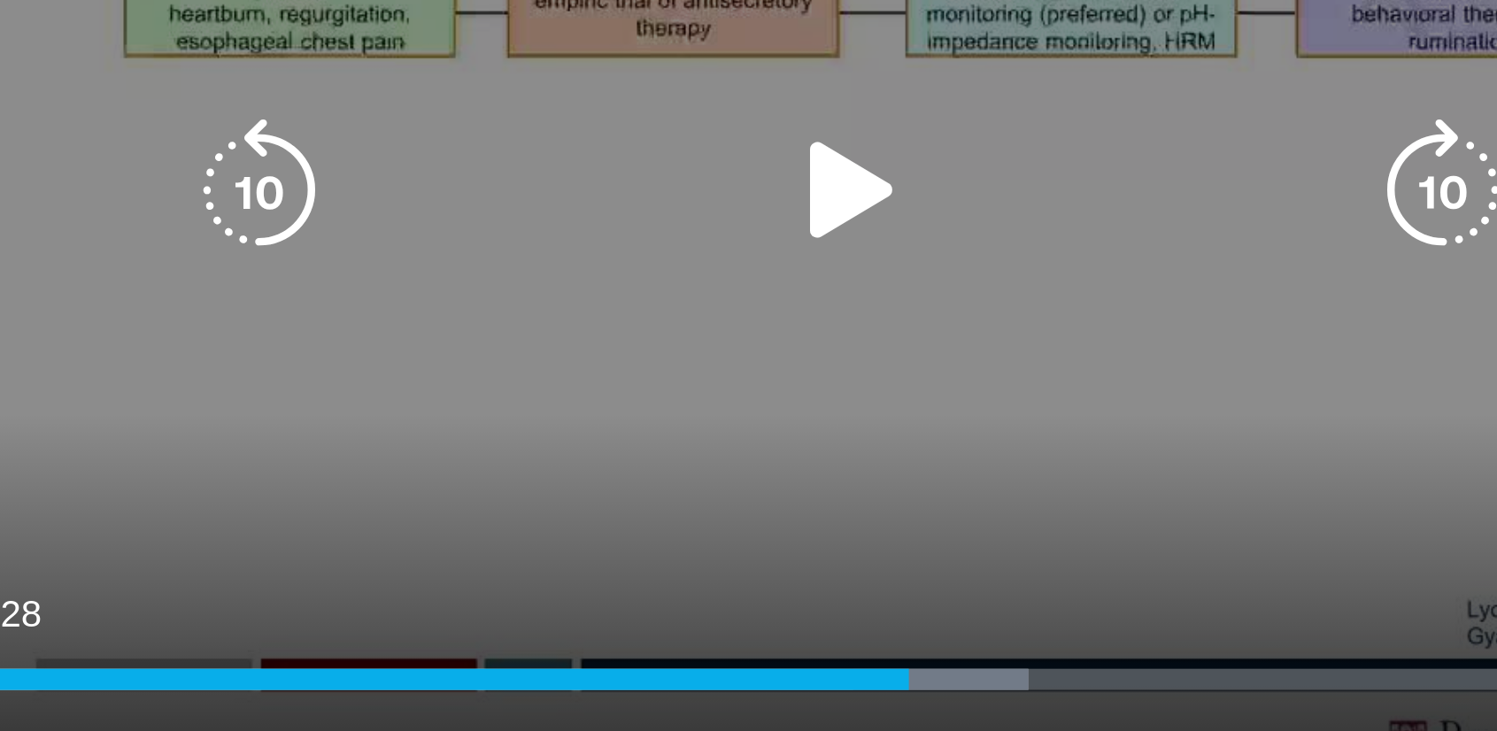
click at [550, 335] on icon "Video Player" at bounding box center [559, 337] width 50 height 50
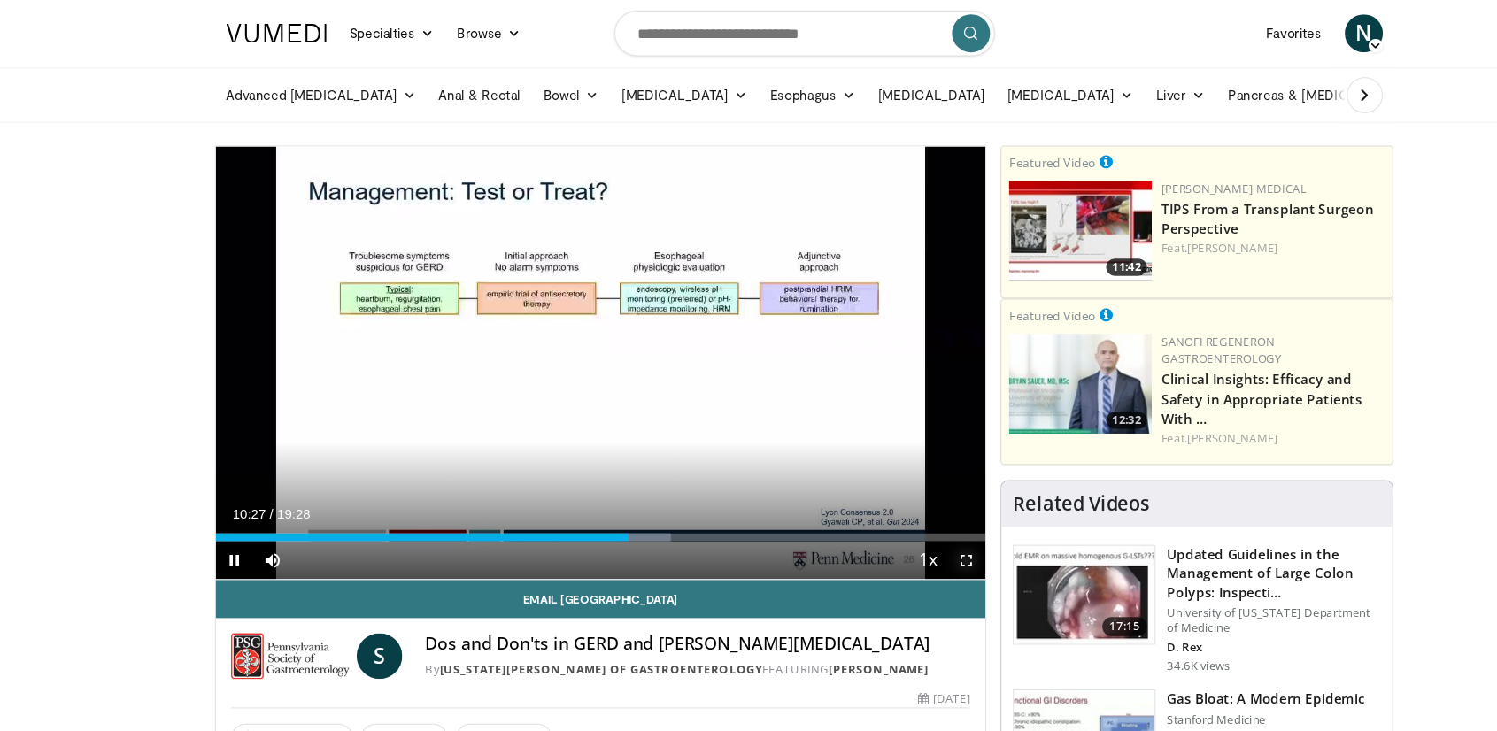
click at [897, 519] on span "Video Player" at bounding box center [898, 521] width 35 height 35
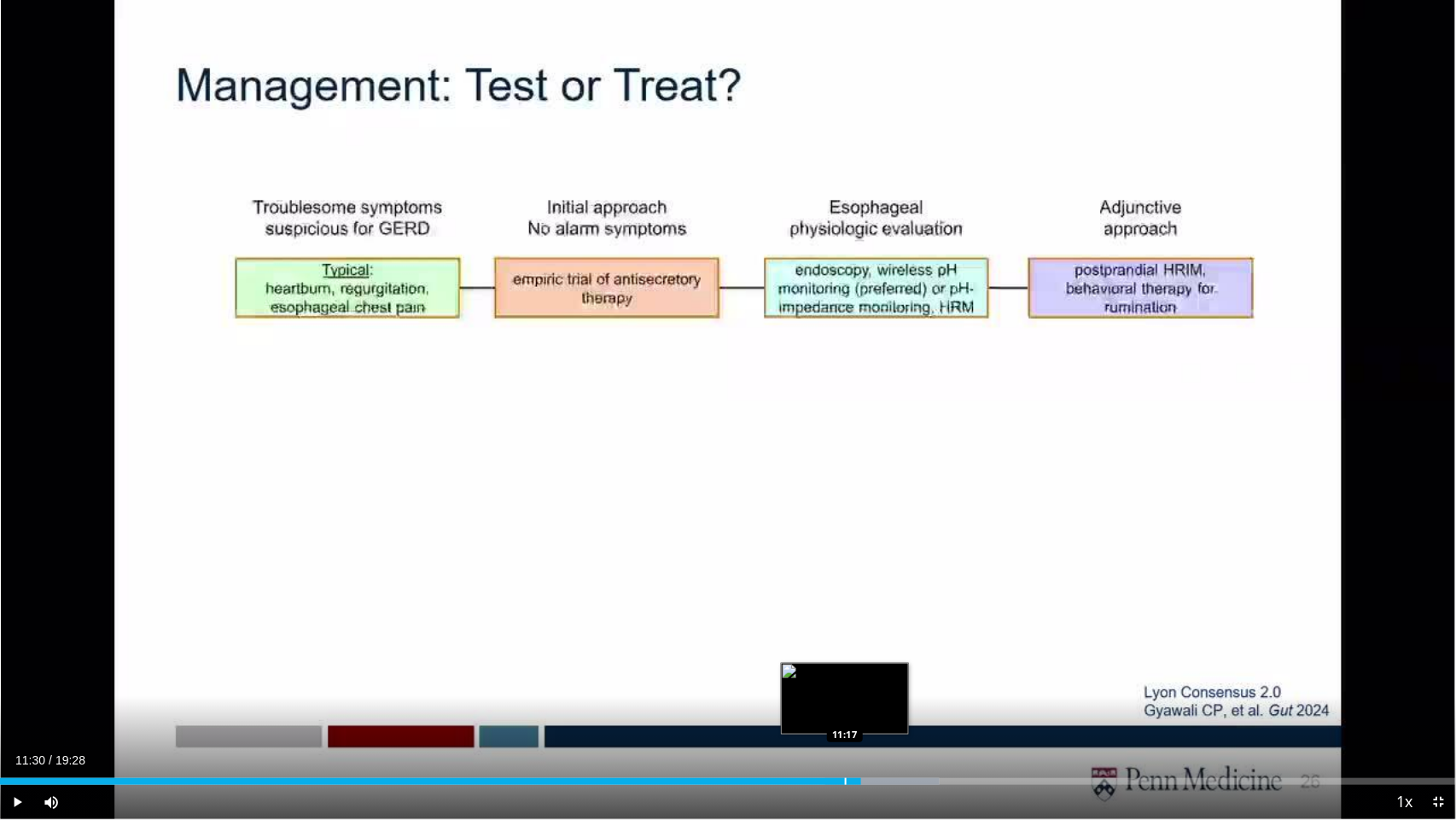
click at [845, 704] on div "Progress Bar" at bounding box center [846, 780] width 2 height 7
click at [13, 704] on span "Video Player" at bounding box center [16, 801] width 34 height 34
click at [1440, 704] on span "Video Player" at bounding box center [1438, 801] width 34 height 34
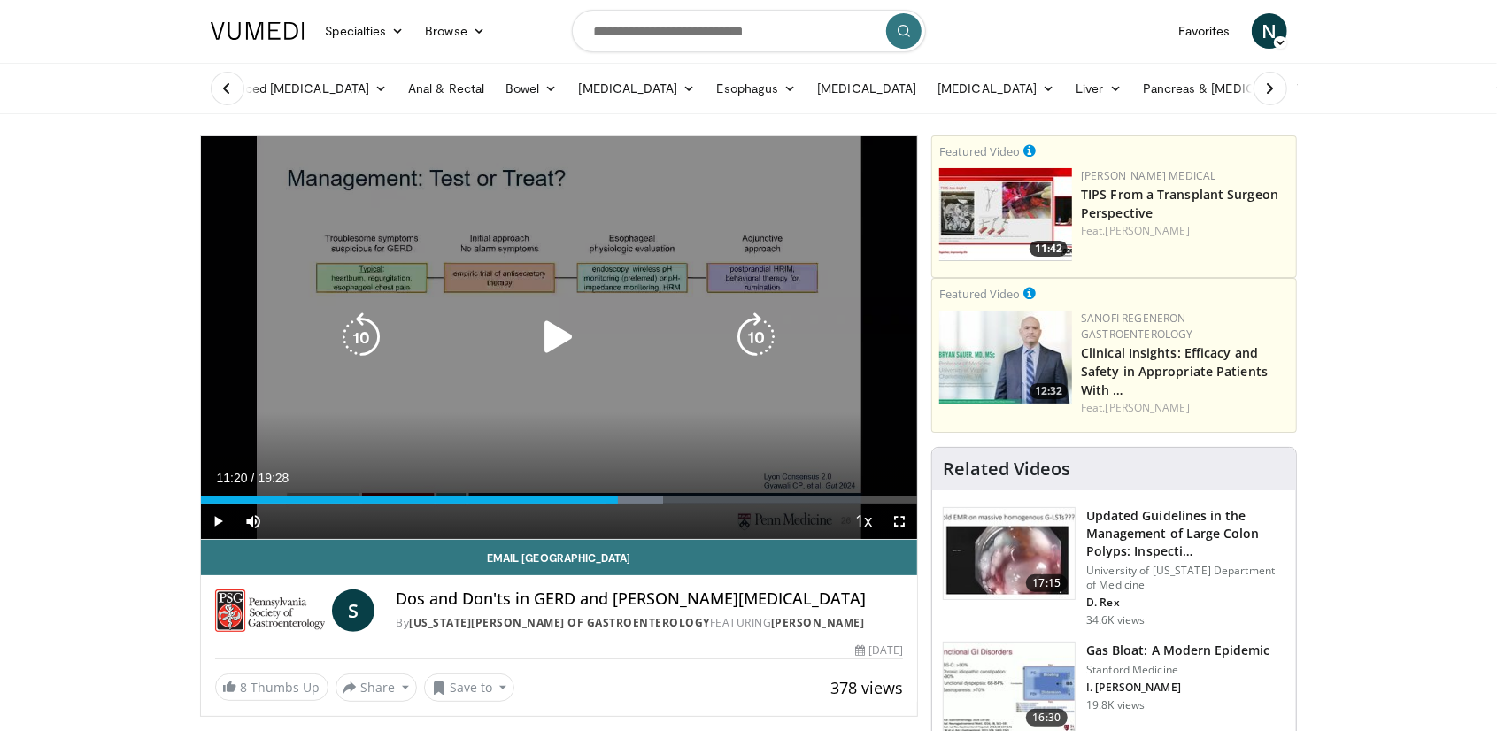
click at [550, 335] on icon "Video Player" at bounding box center [559, 337] width 50 height 50
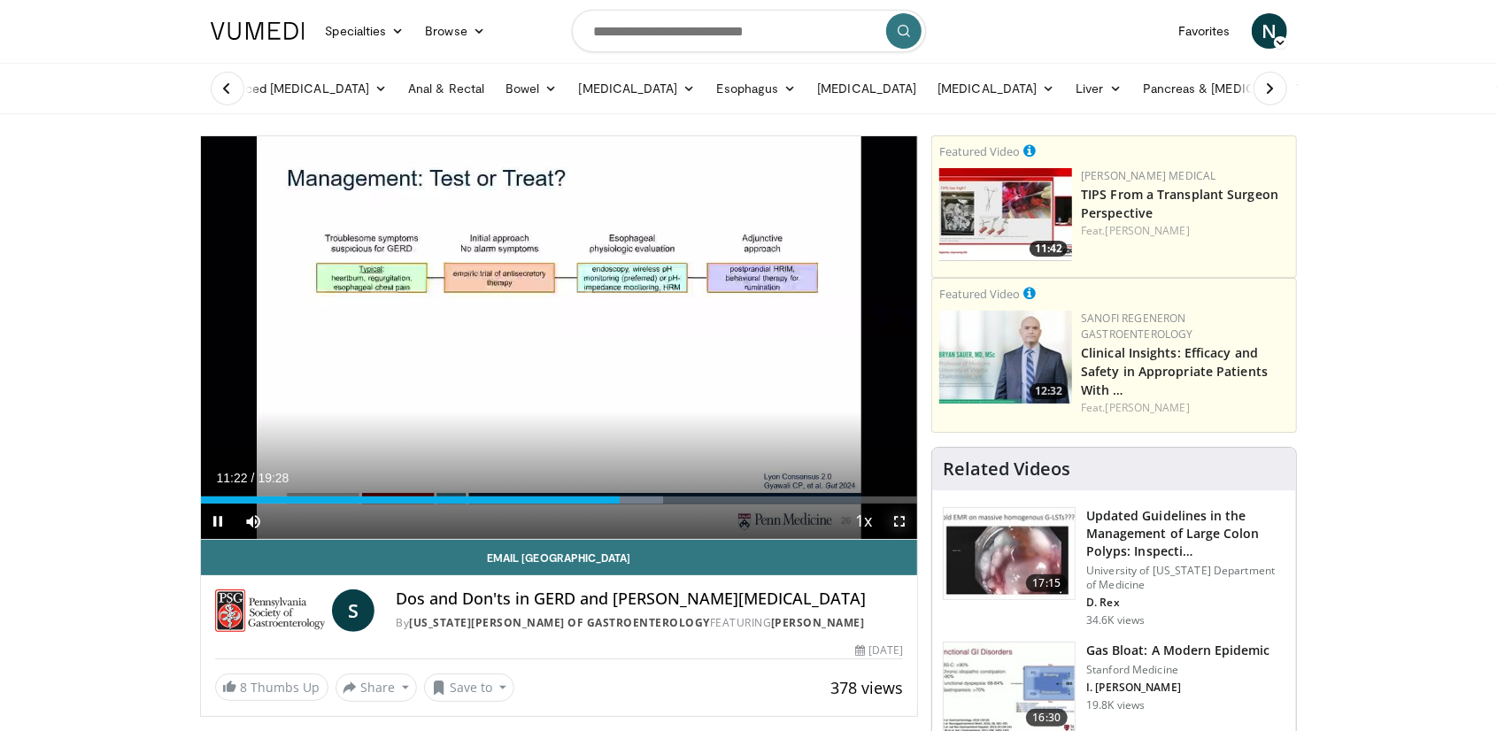
click at [901, 515] on span "Video Player" at bounding box center [898, 521] width 35 height 35
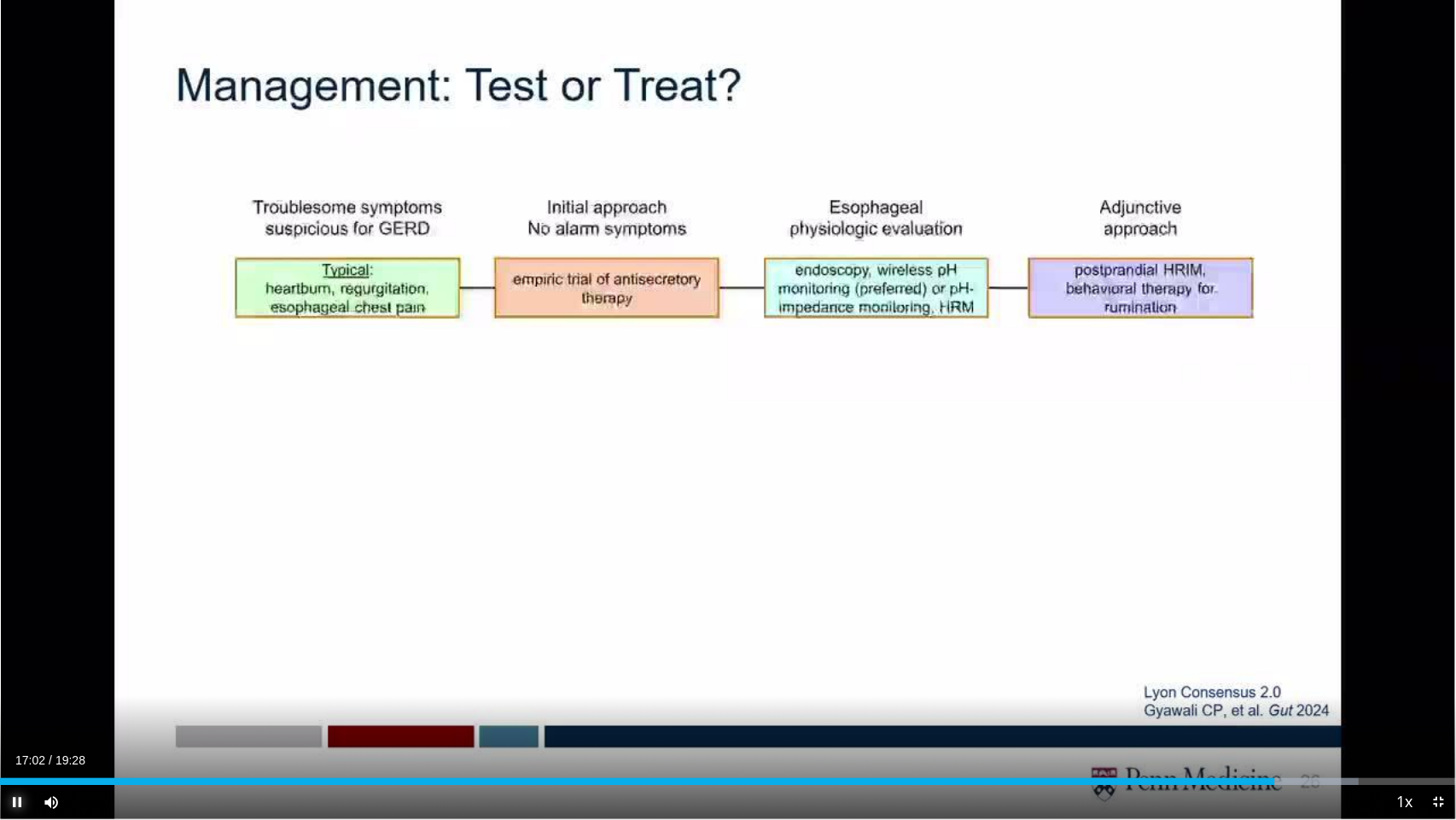
click at [18, 704] on span "Video Player" at bounding box center [16, 801] width 34 height 34
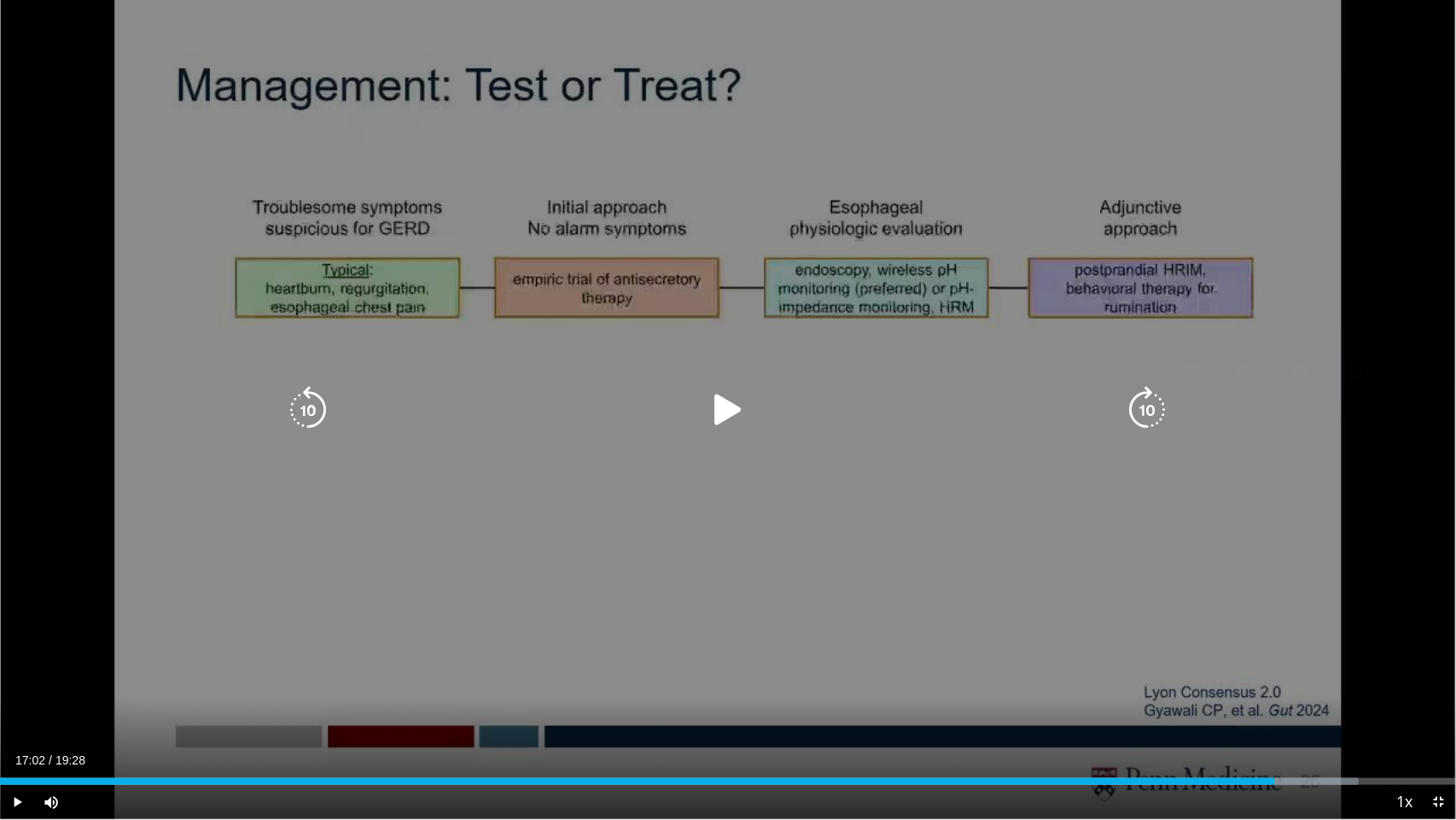
click at [163, 586] on div "10 seconds Tap to unmute" at bounding box center [728, 409] width 1456 height 819
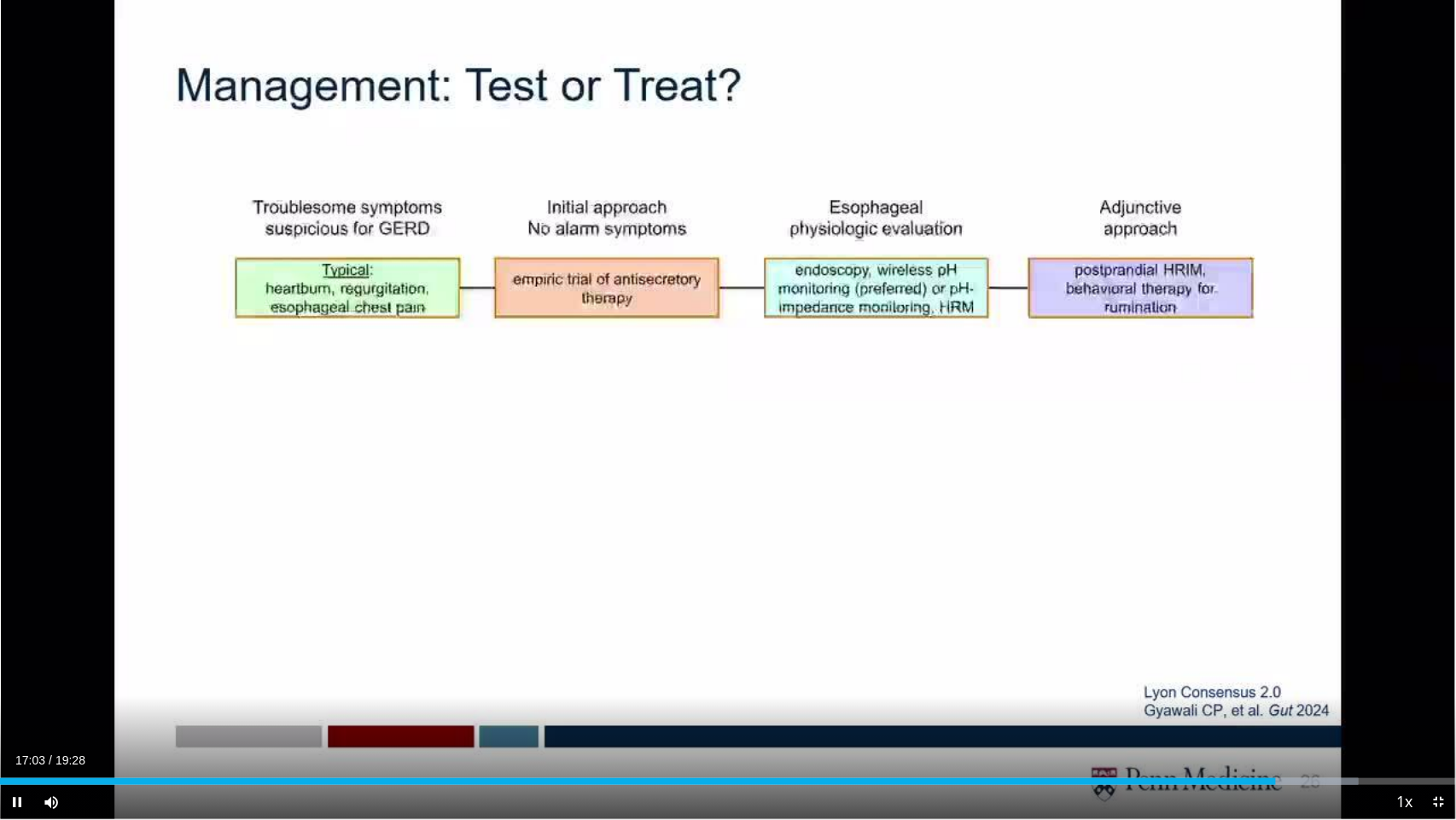
click at [163, 586] on div "10 seconds Tap to unmute" at bounding box center [728, 409] width 1456 height 819
click at [18, 704] on span "Video Player" at bounding box center [16, 801] width 34 height 34
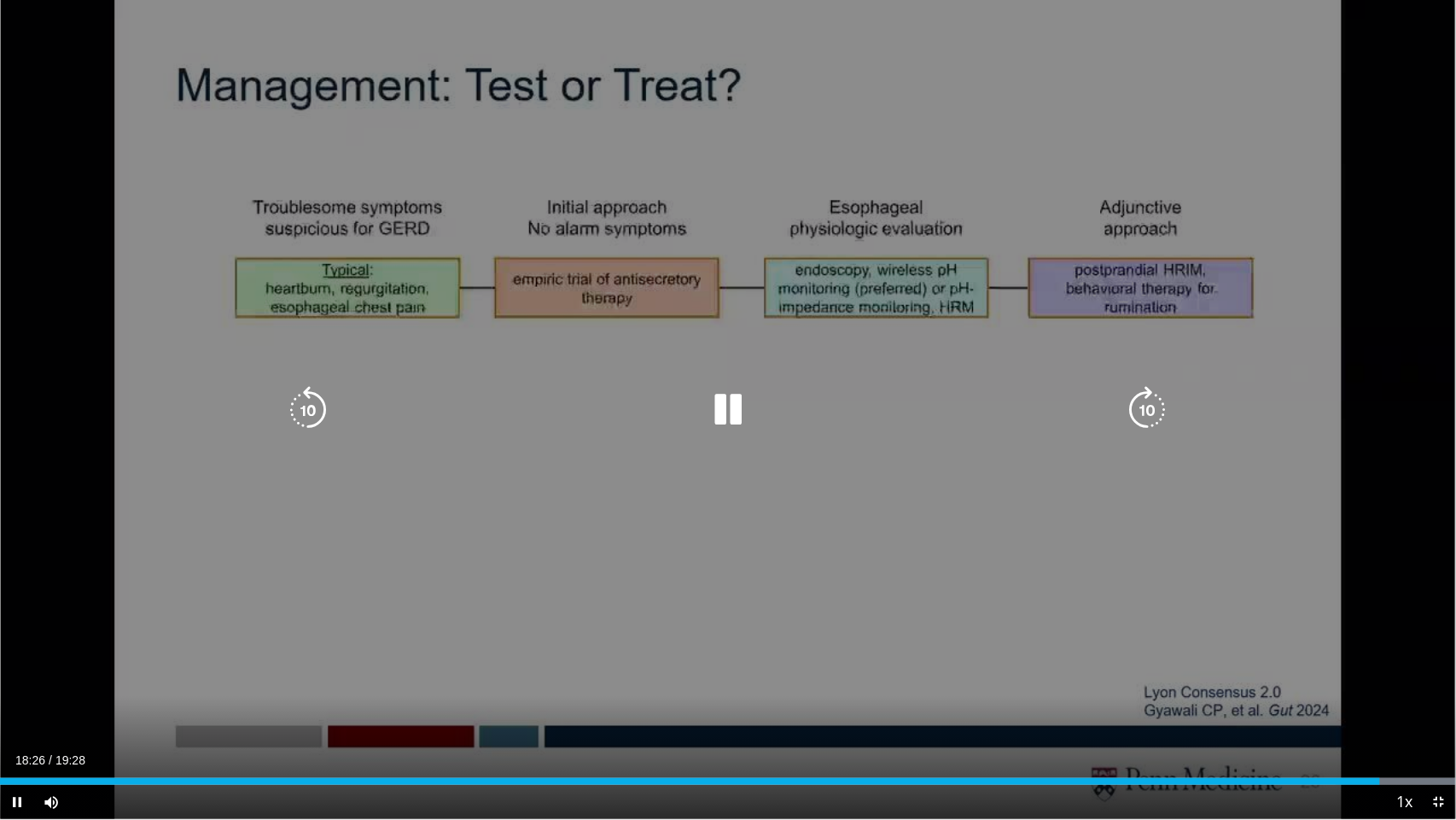
click at [384, 675] on div "10 seconds Tap to unmute" at bounding box center [728, 409] width 1456 height 819
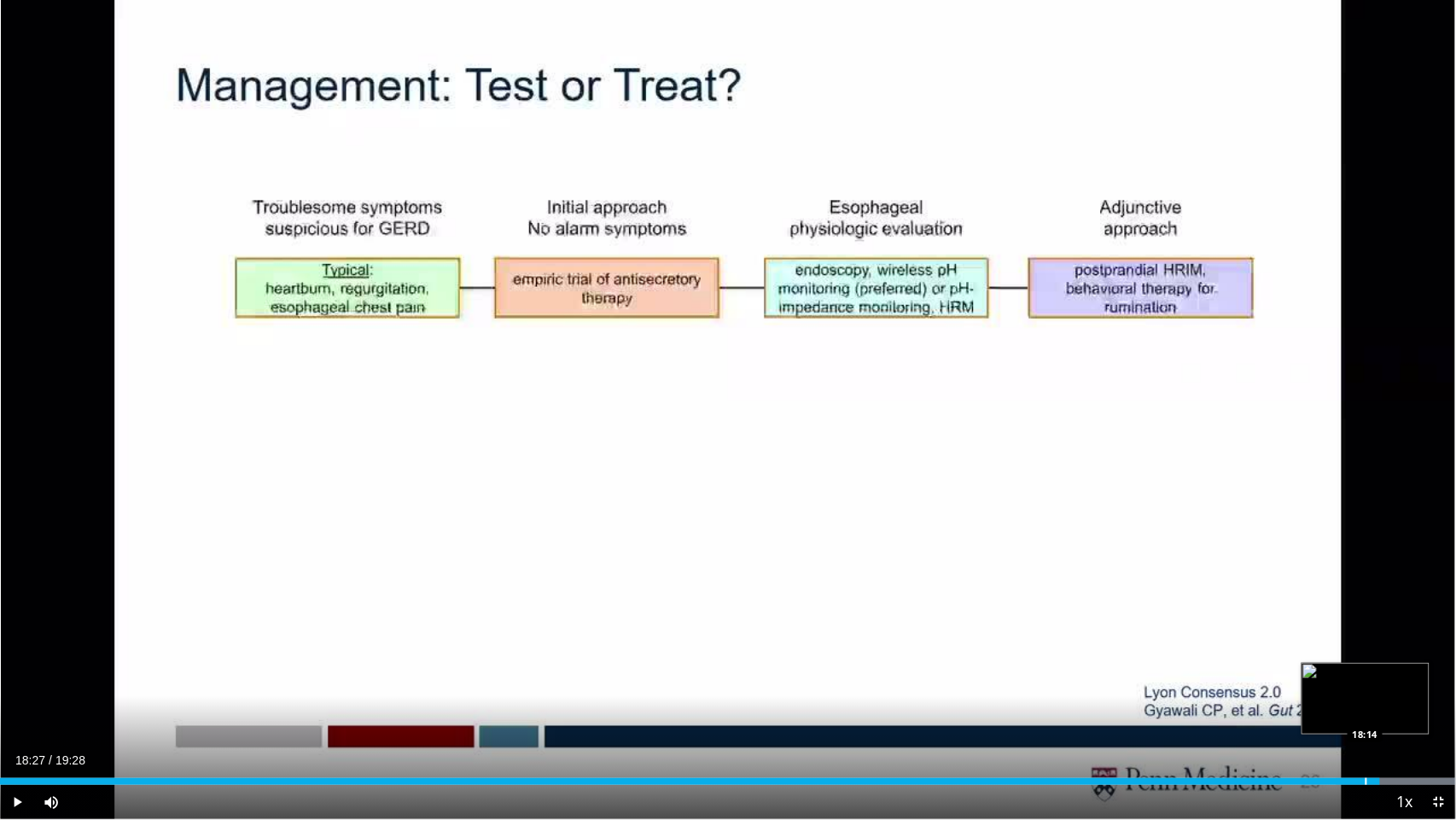
click at [1365, 704] on div "Progress Bar" at bounding box center [1366, 780] width 2 height 7
click at [20, 704] on span "Video Player" at bounding box center [16, 801] width 34 height 34
click at [1442, 704] on span "Video Player" at bounding box center [1438, 801] width 34 height 34
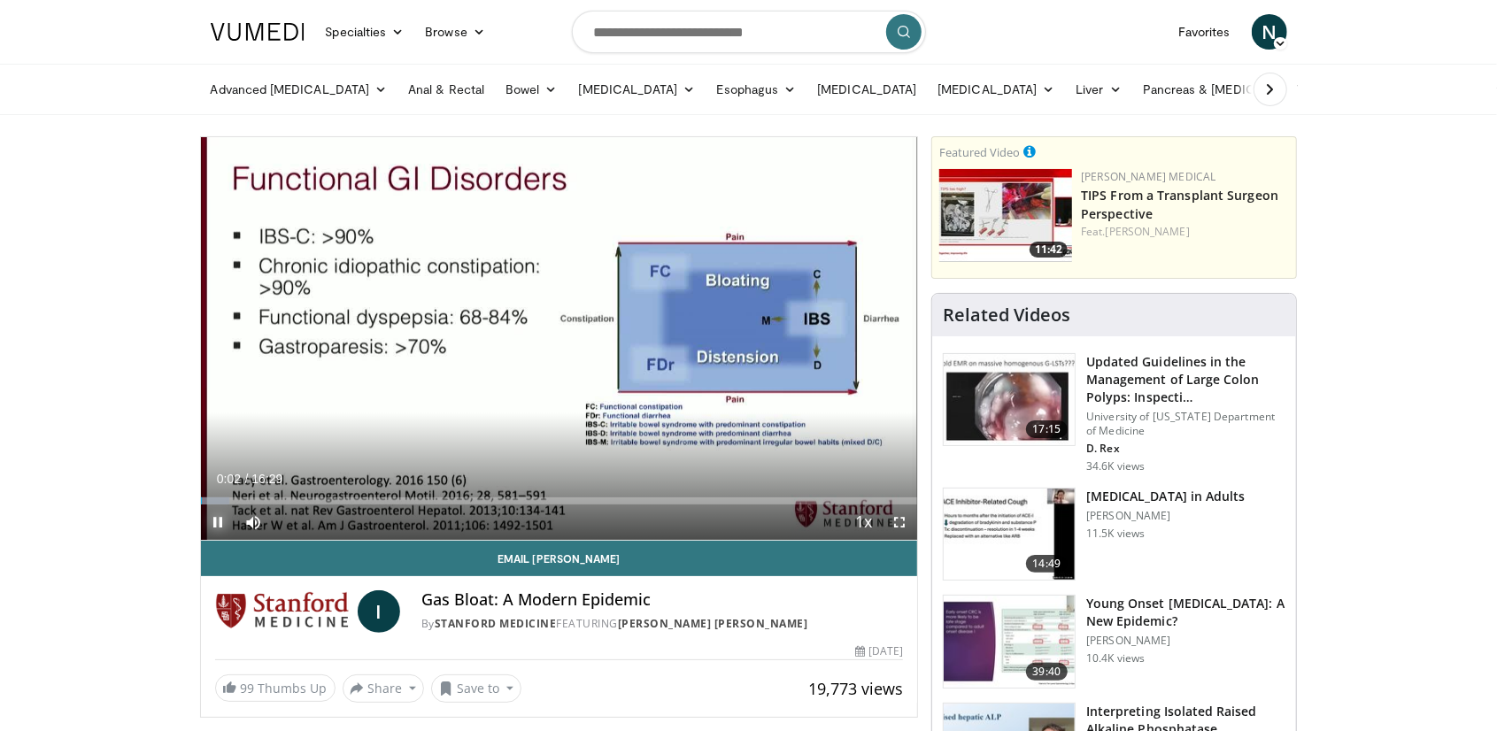
click at [215, 518] on span "Video Player" at bounding box center [218, 521] width 35 height 35
